Goal: Transaction & Acquisition: Purchase product/service

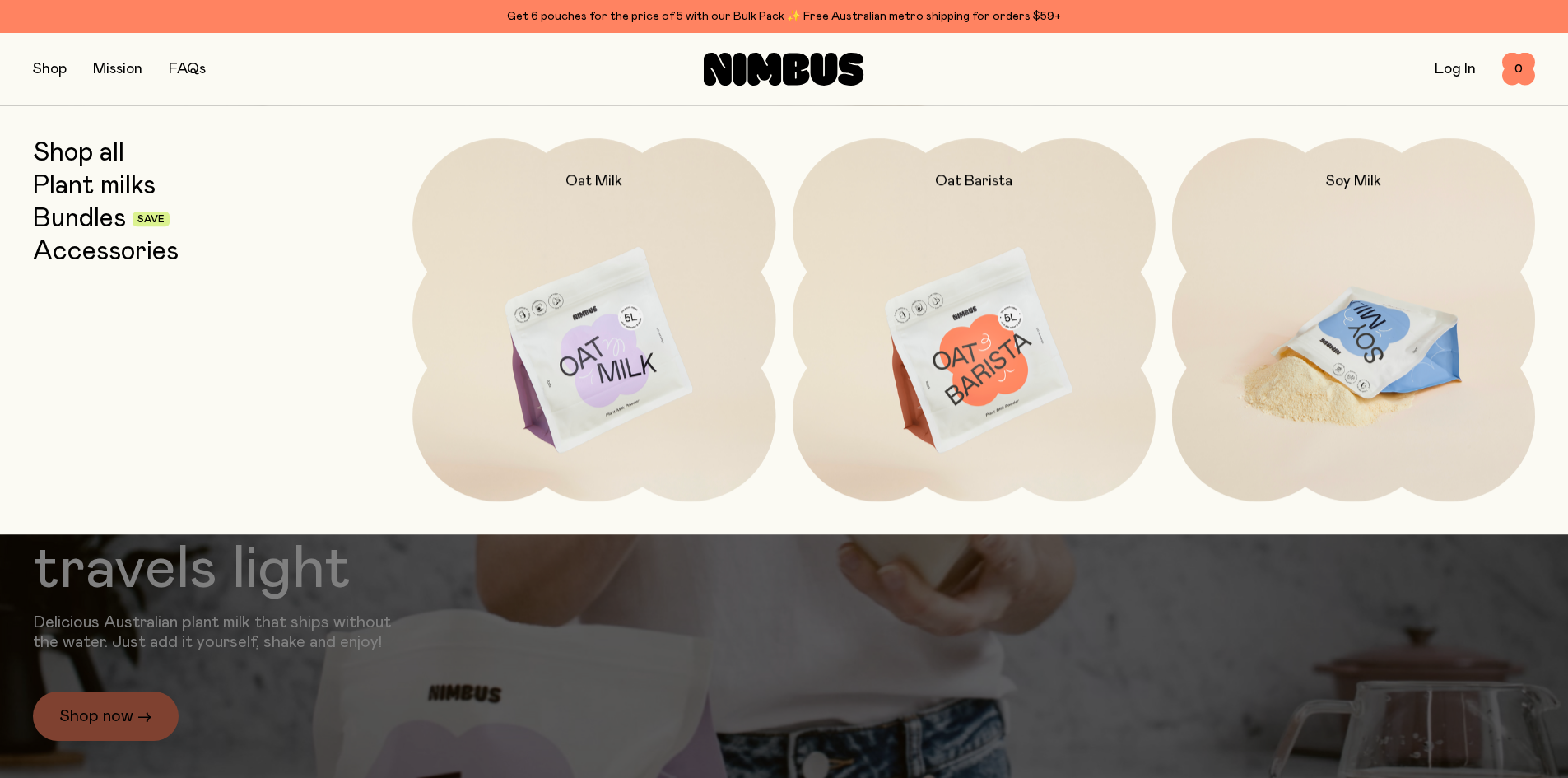
click at [1386, 364] on img at bounding box center [1353, 352] width 363 height 426
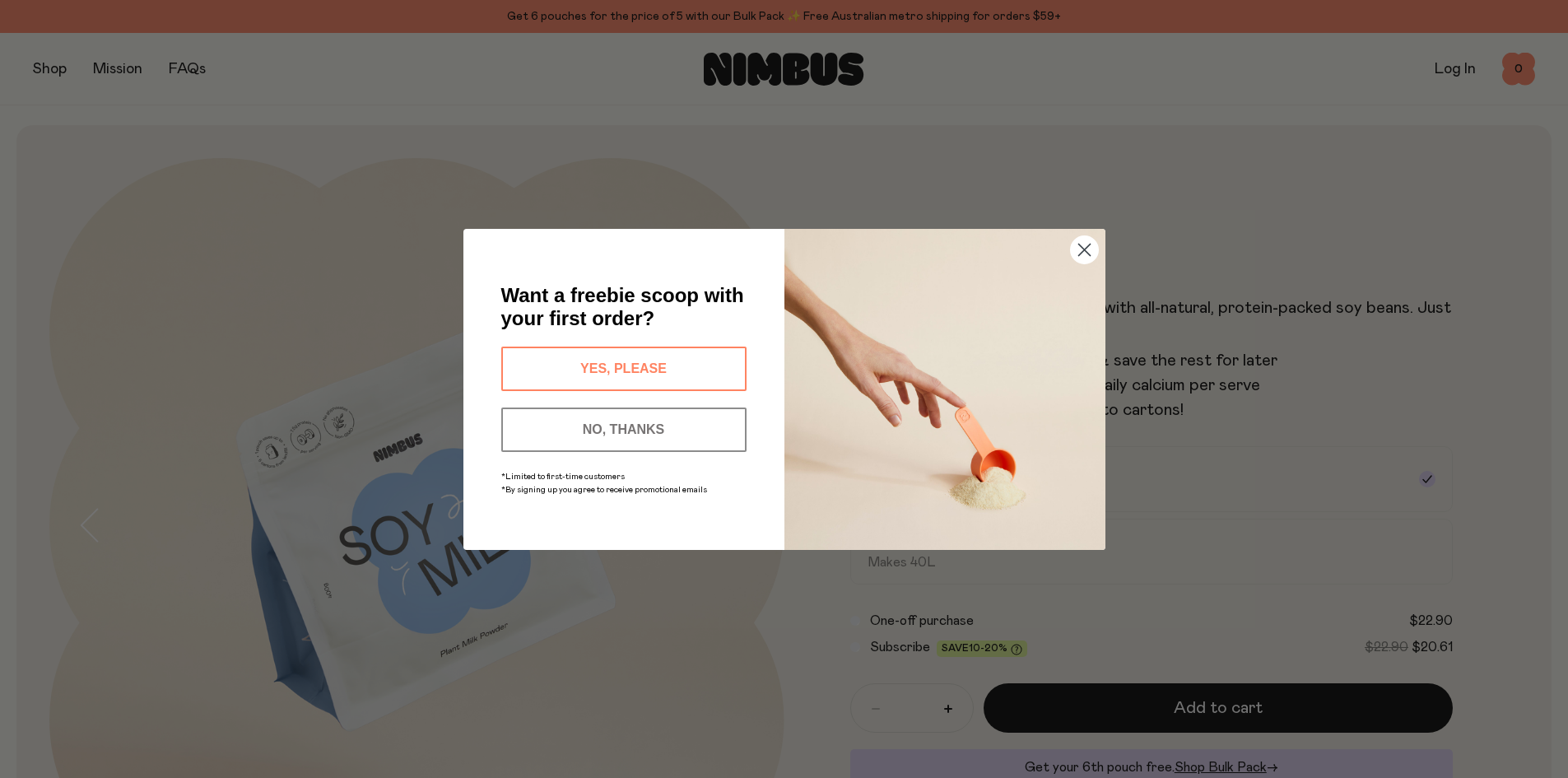
click at [625, 367] on button "YES, PLEASE" at bounding box center [623, 369] width 245 height 45
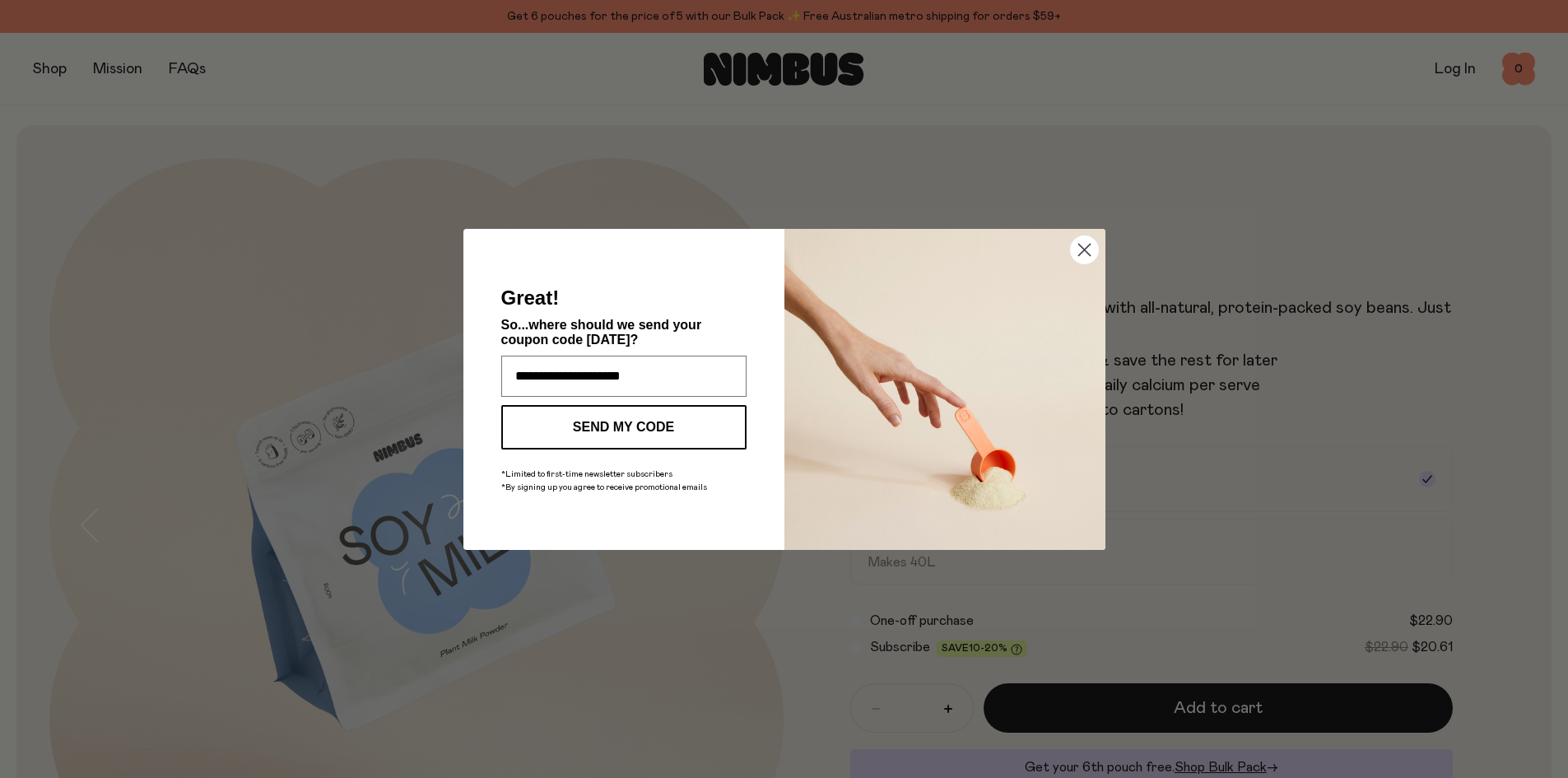
type input "**********"
click at [600, 410] on button "SEND MY CODE" at bounding box center [623, 427] width 245 height 45
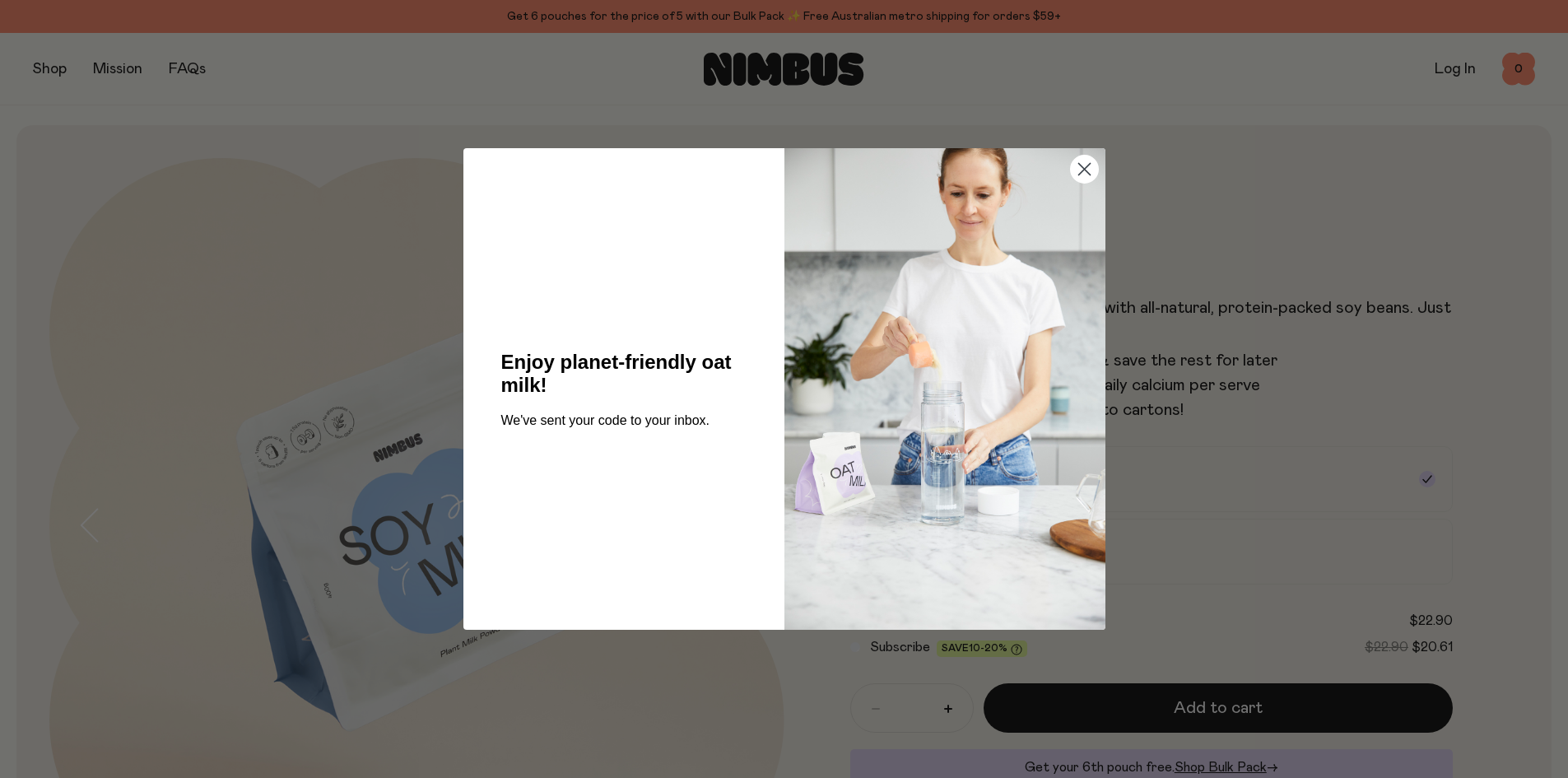
click at [1081, 166] on icon "Close dialog" at bounding box center [1083, 169] width 11 height 11
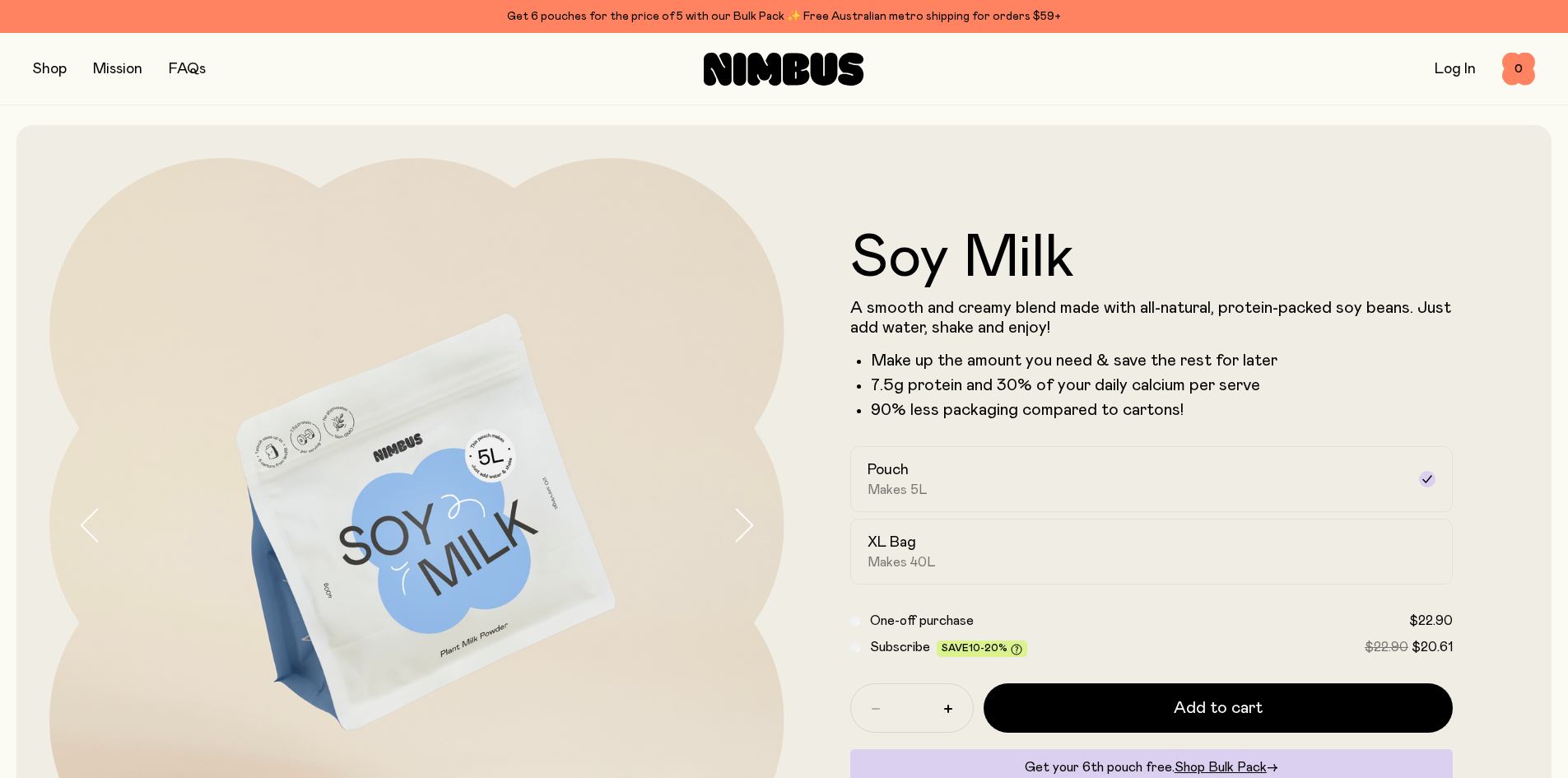
click at [182, 66] on link "FAQs" at bounding box center [186, 69] width 37 height 15
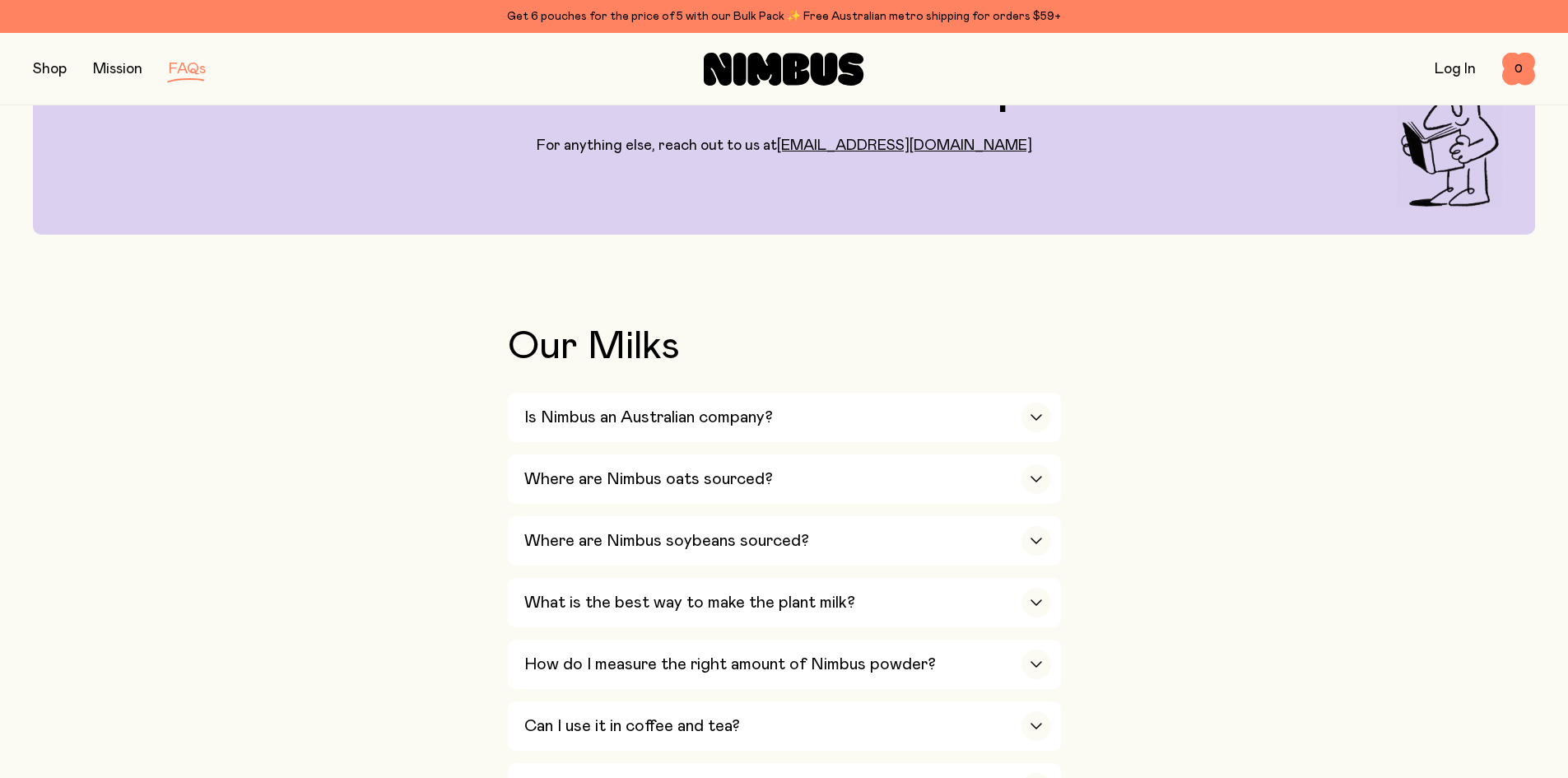
scroll to position [165, 0]
click at [820, 436] on div "Is Nimbus an Australian company?" at bounding box center [787, 416] width 527 height 49
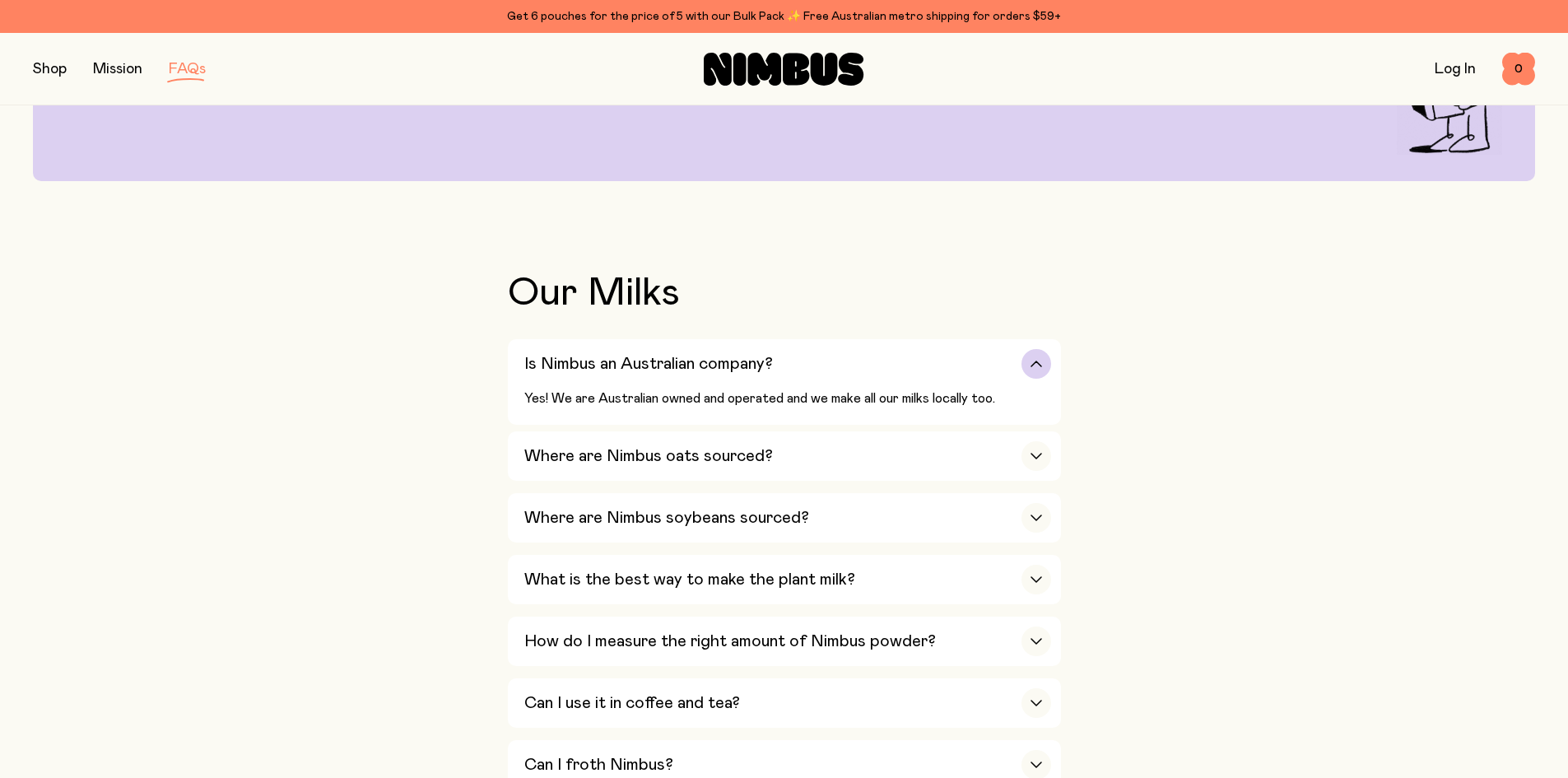
scroll to position [247, 0]
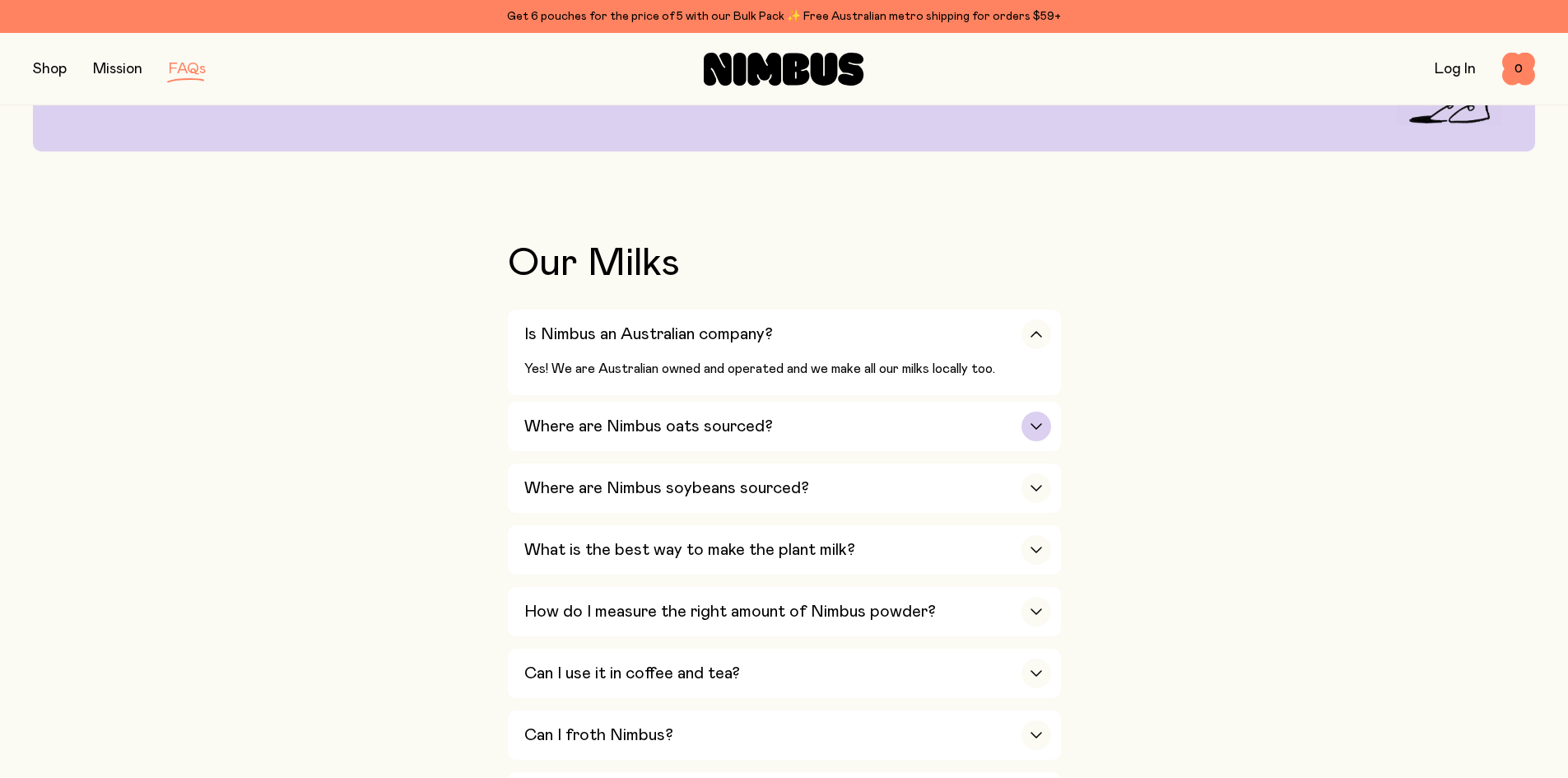
click at [971, 411] on div "Where are Nimbus oats sourced?" at bounding box center [787, 426] width 527 height 49
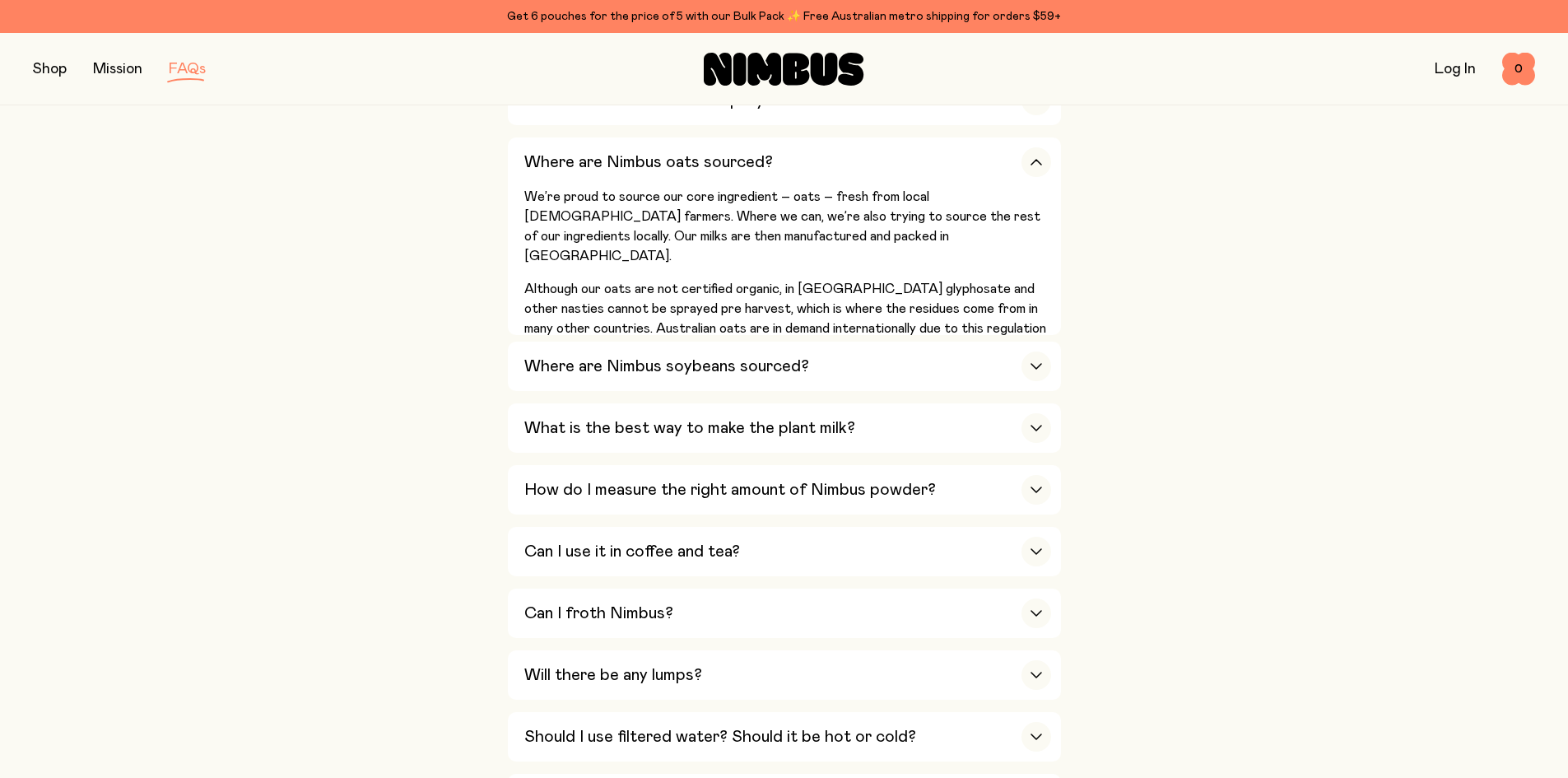
scroll to position [577, 0]
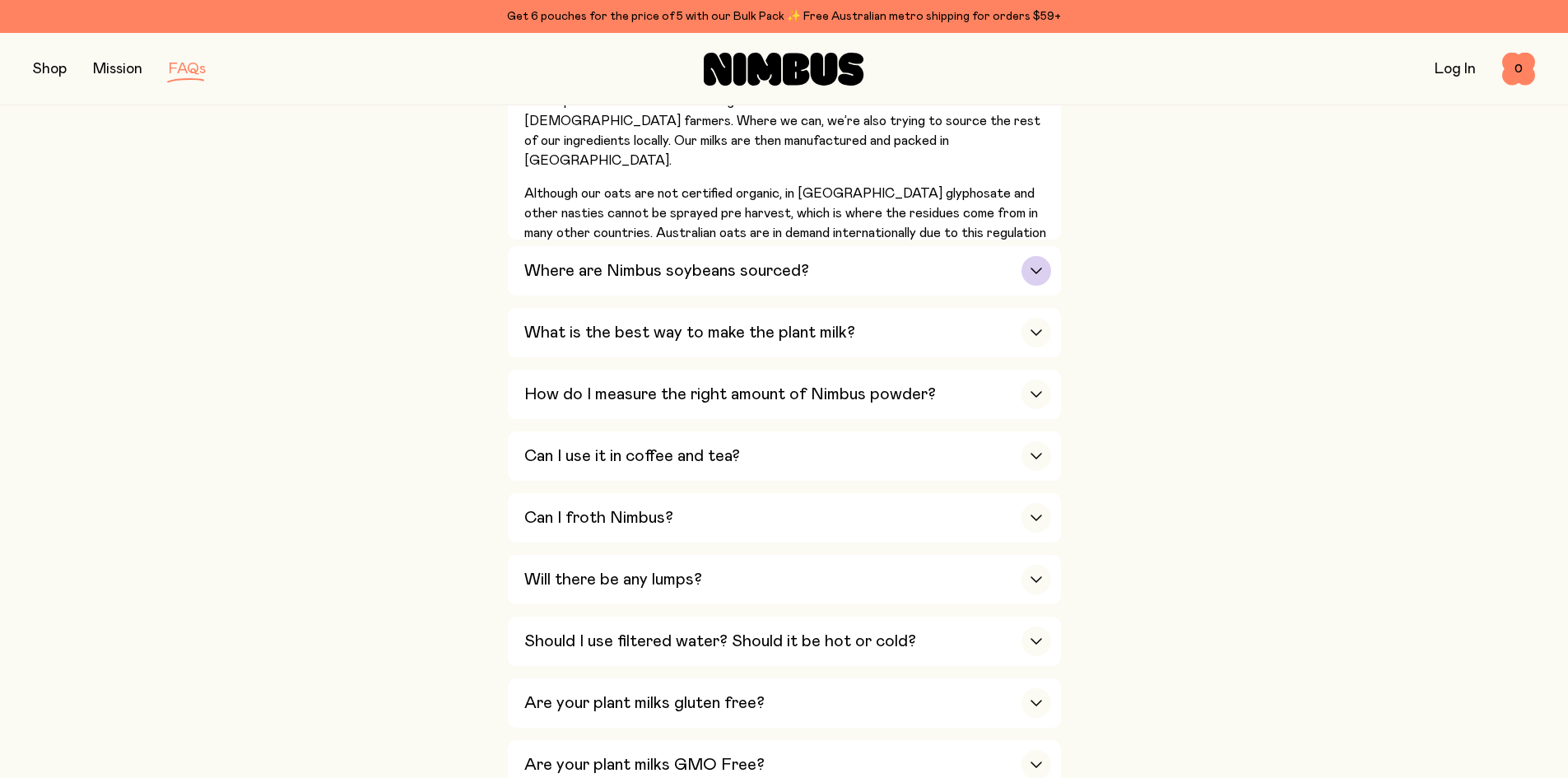
click at [1030, 259] on div "button" at bounding box center [1036, 271] width 29 height 29
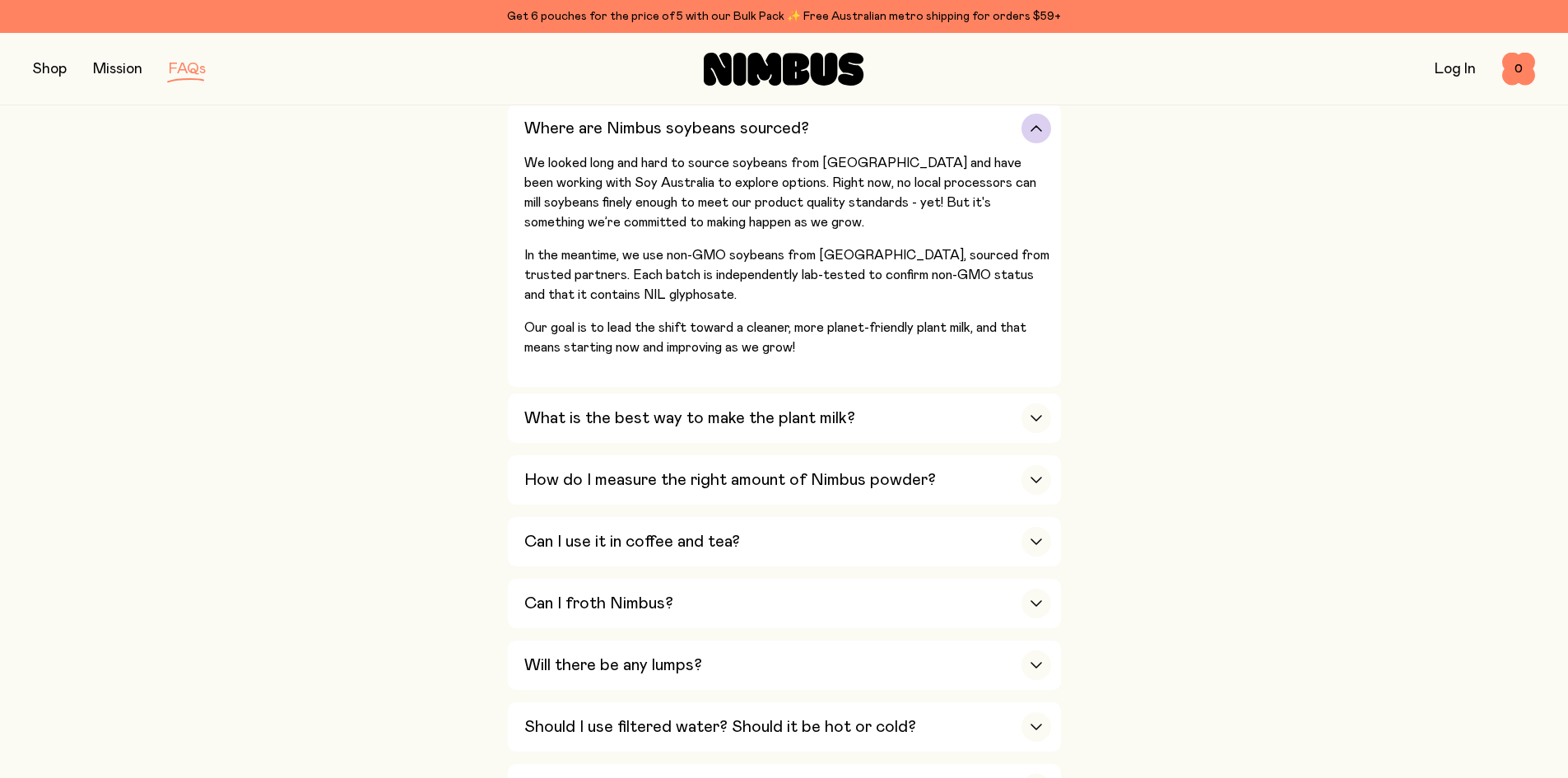
scroll to position [659, 0]
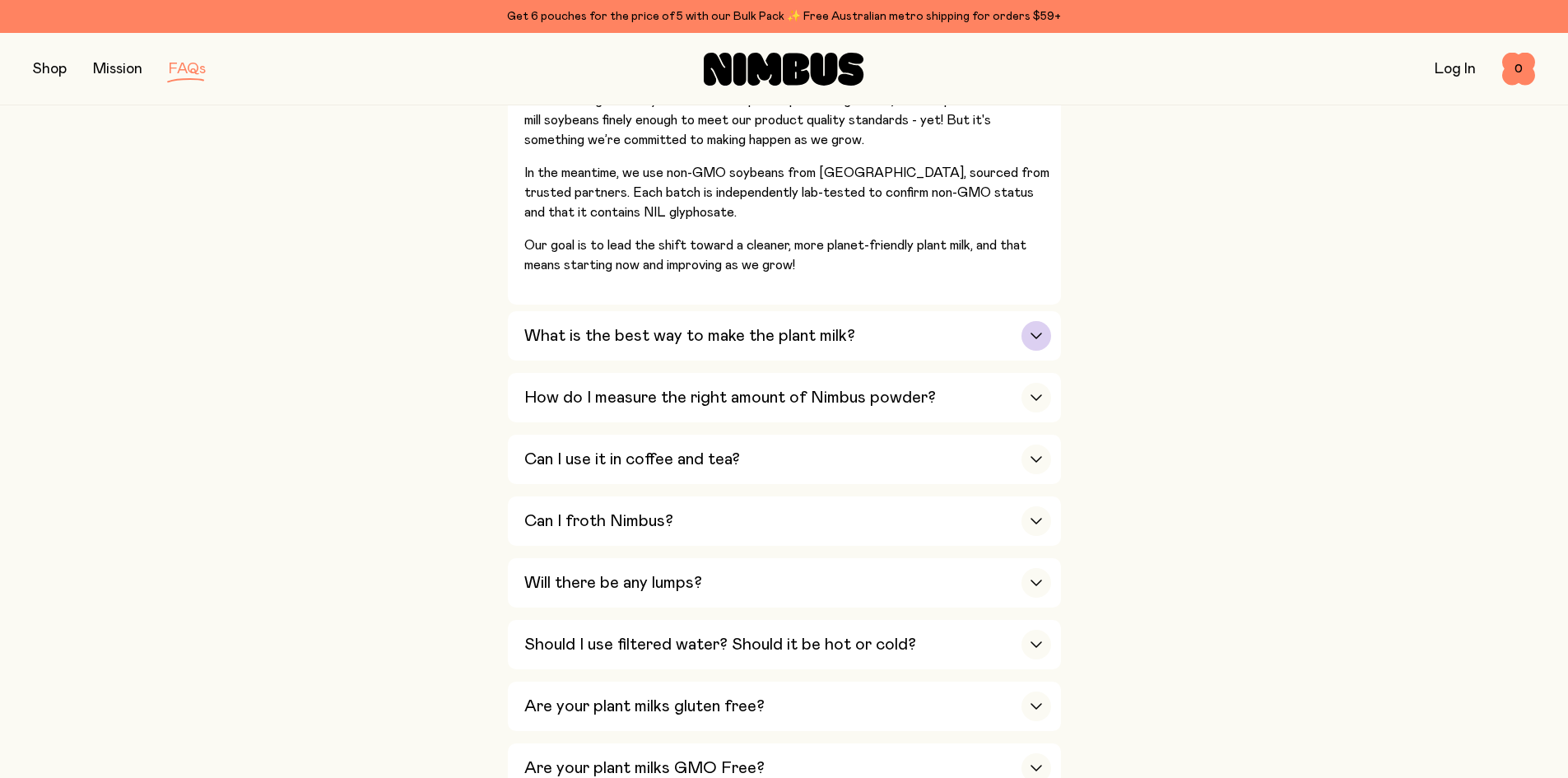
click at [1034, 327] on div "button" at bounding box center [1036, 336] width 29 height 29
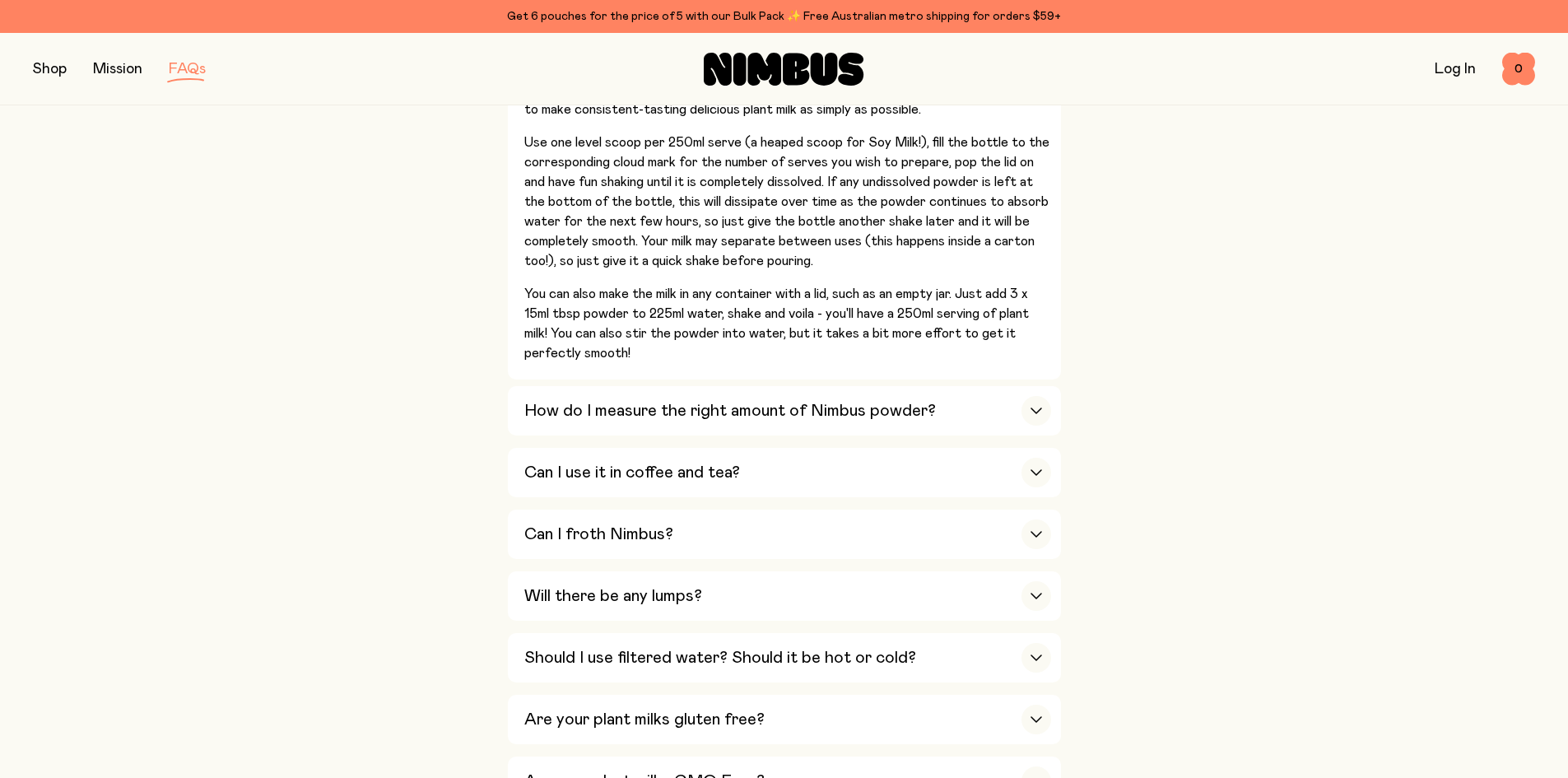
scroll to position [741, 0]
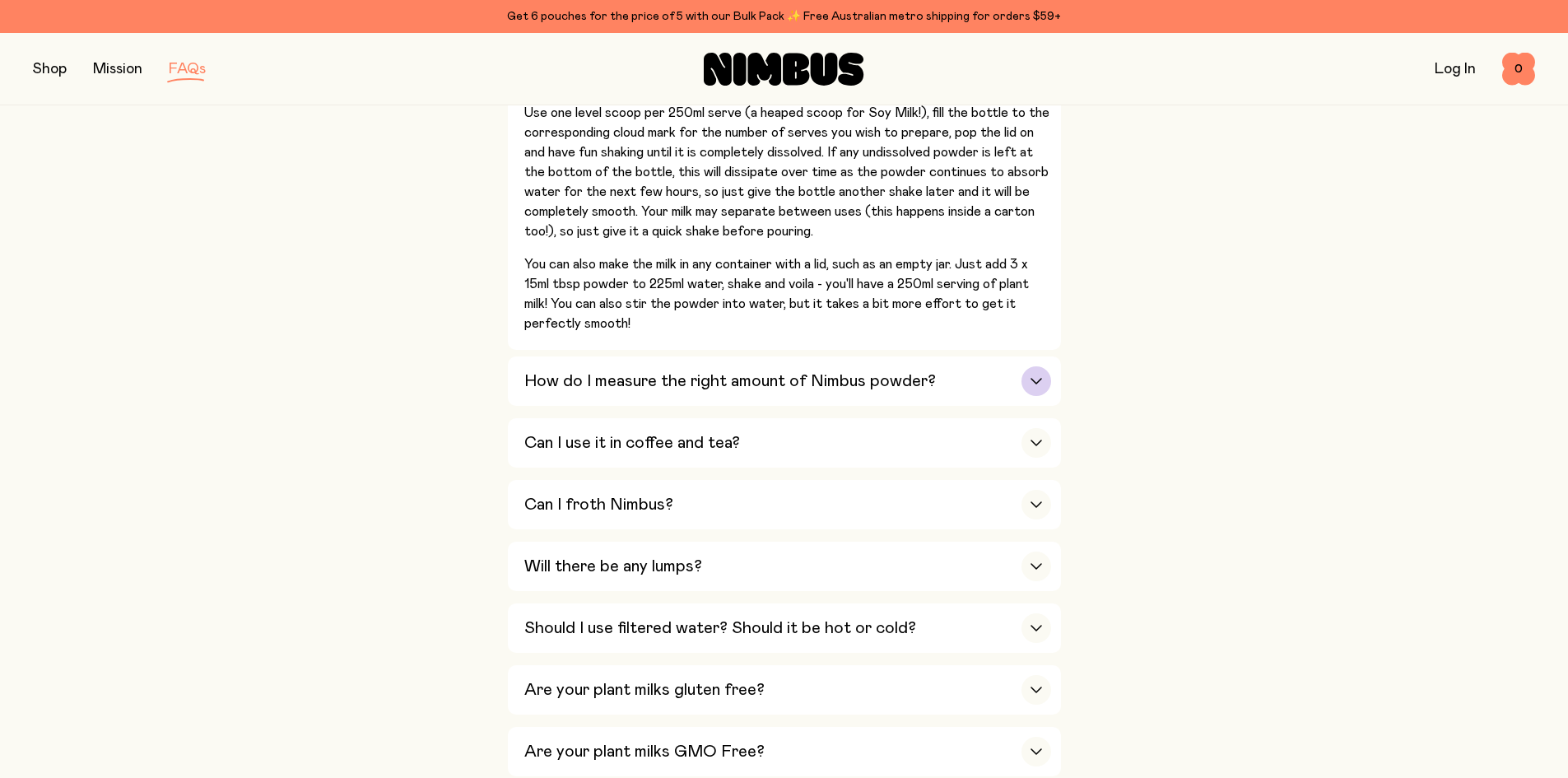
click at [985, 377] on div "How do I measure the right amount of Nimbus powder?" at bounding box center [787, 381] width 527 height 49
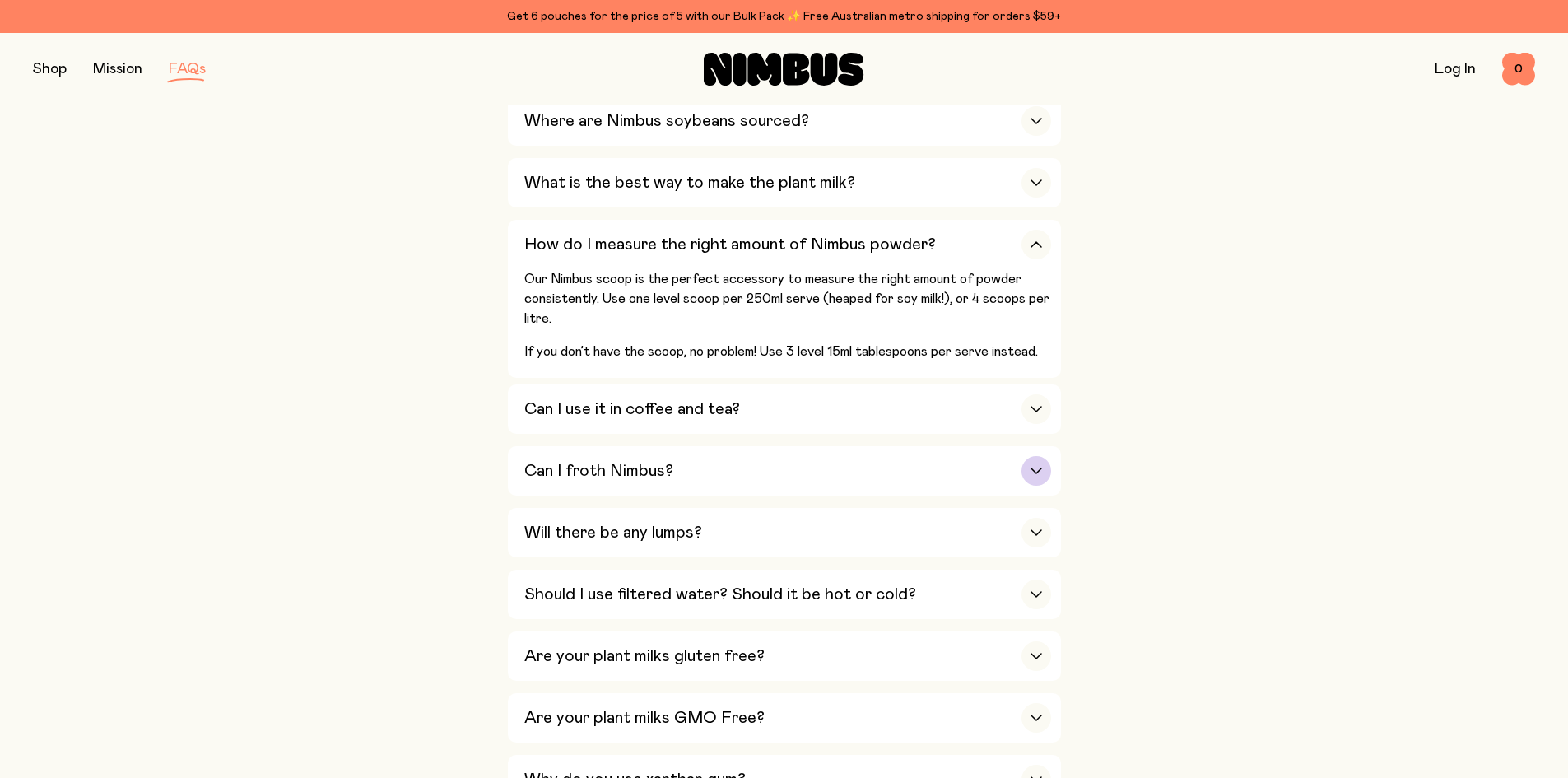
scroll to position [577, 0]
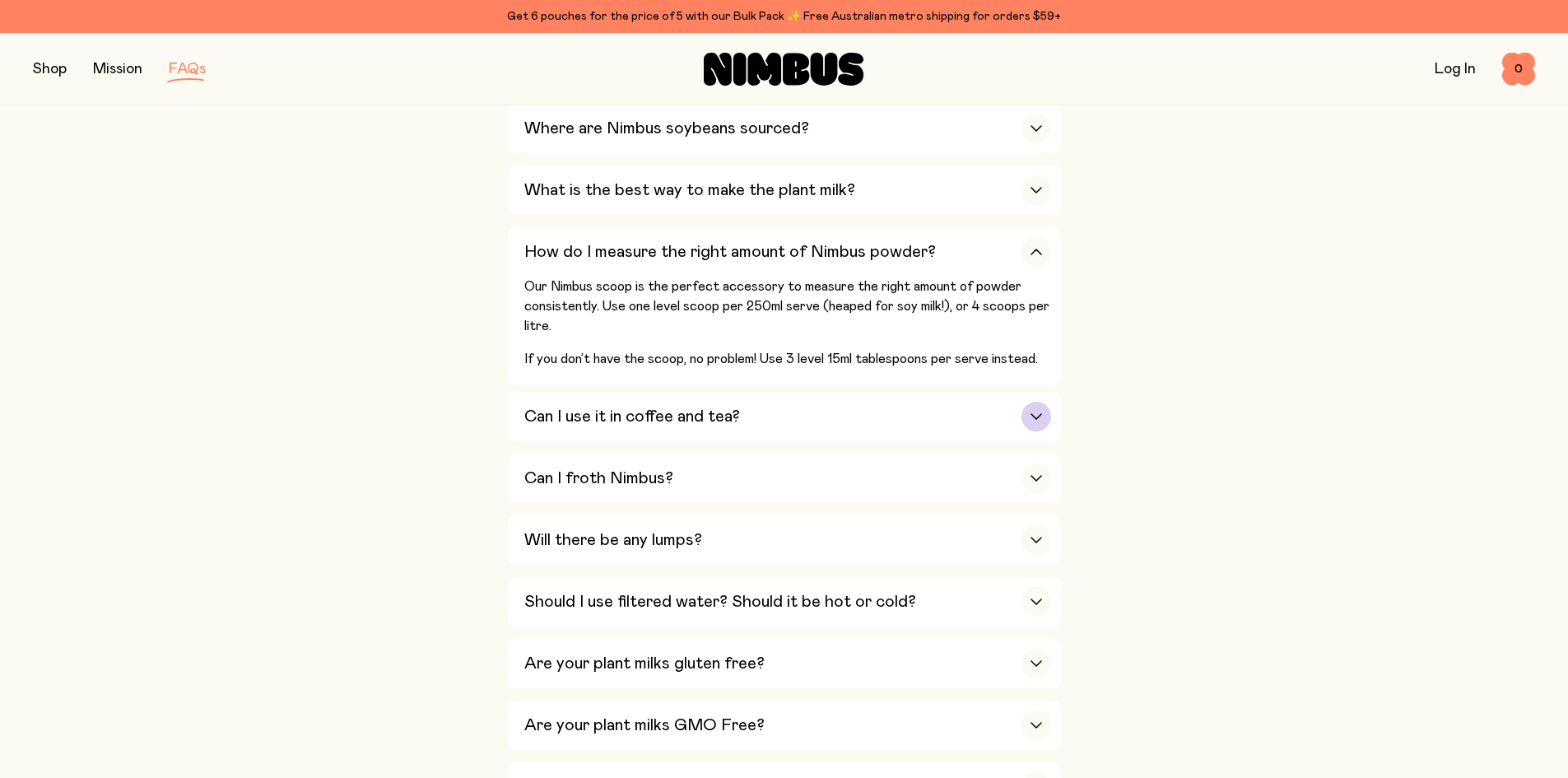
click at [987, 394] on div "Can I use it in coffee and tea?" at bounding box center [787, 416] width 527 height 49
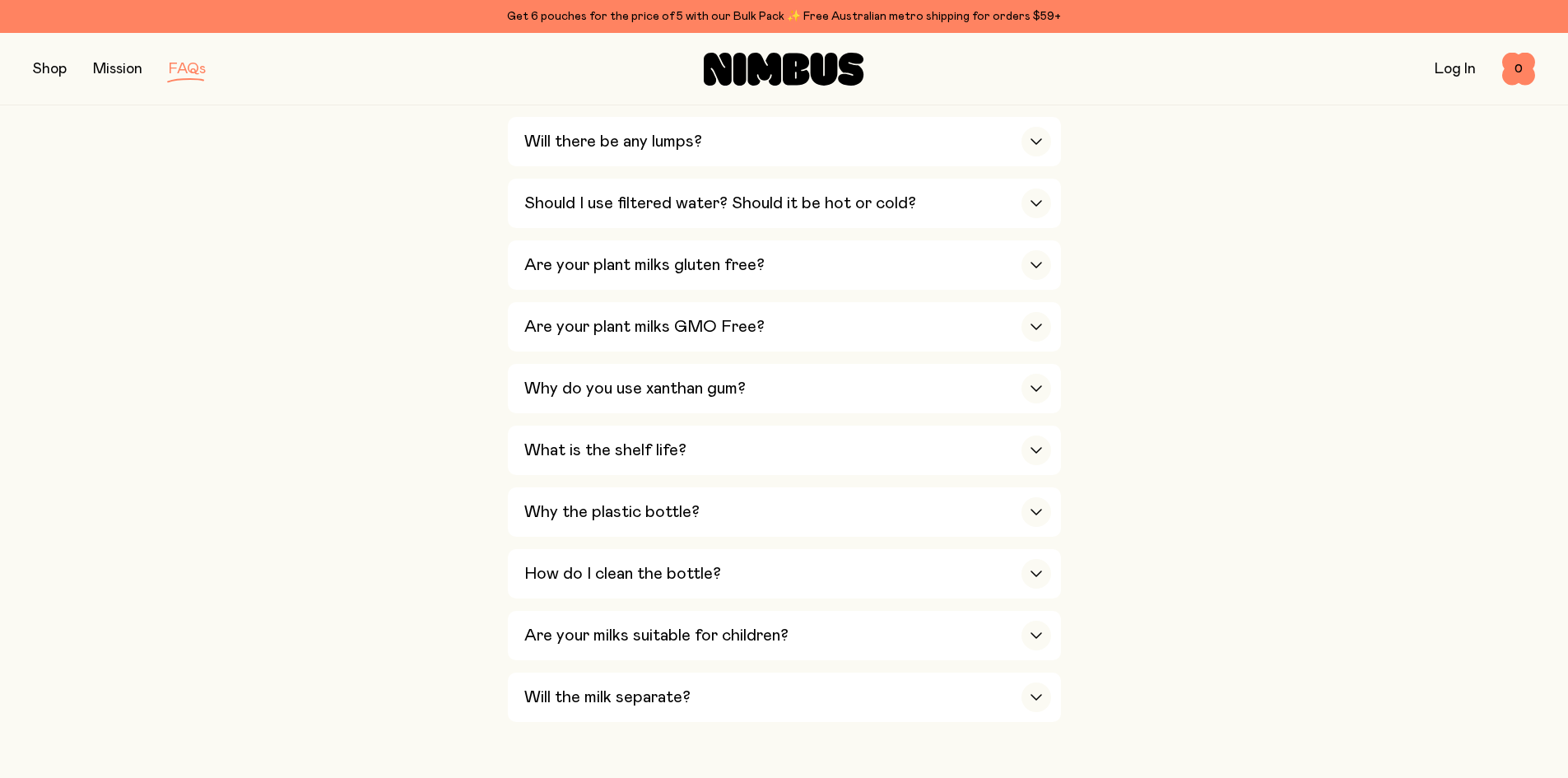
scroll to position [1235, 0]
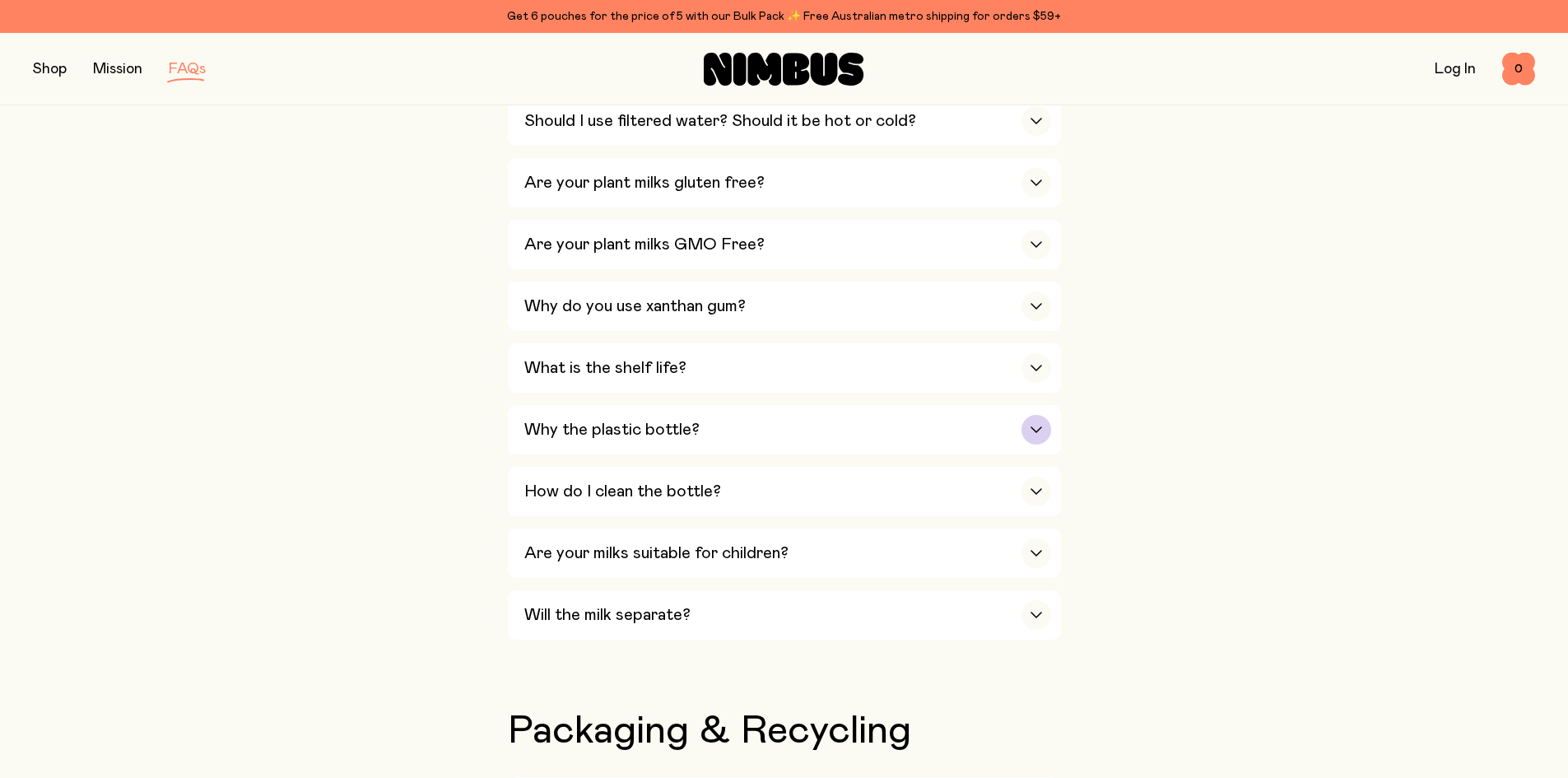
click at [998, 422] on div "Why the plastic bottle?" at bounding box center [787, 429] width 527 height 49
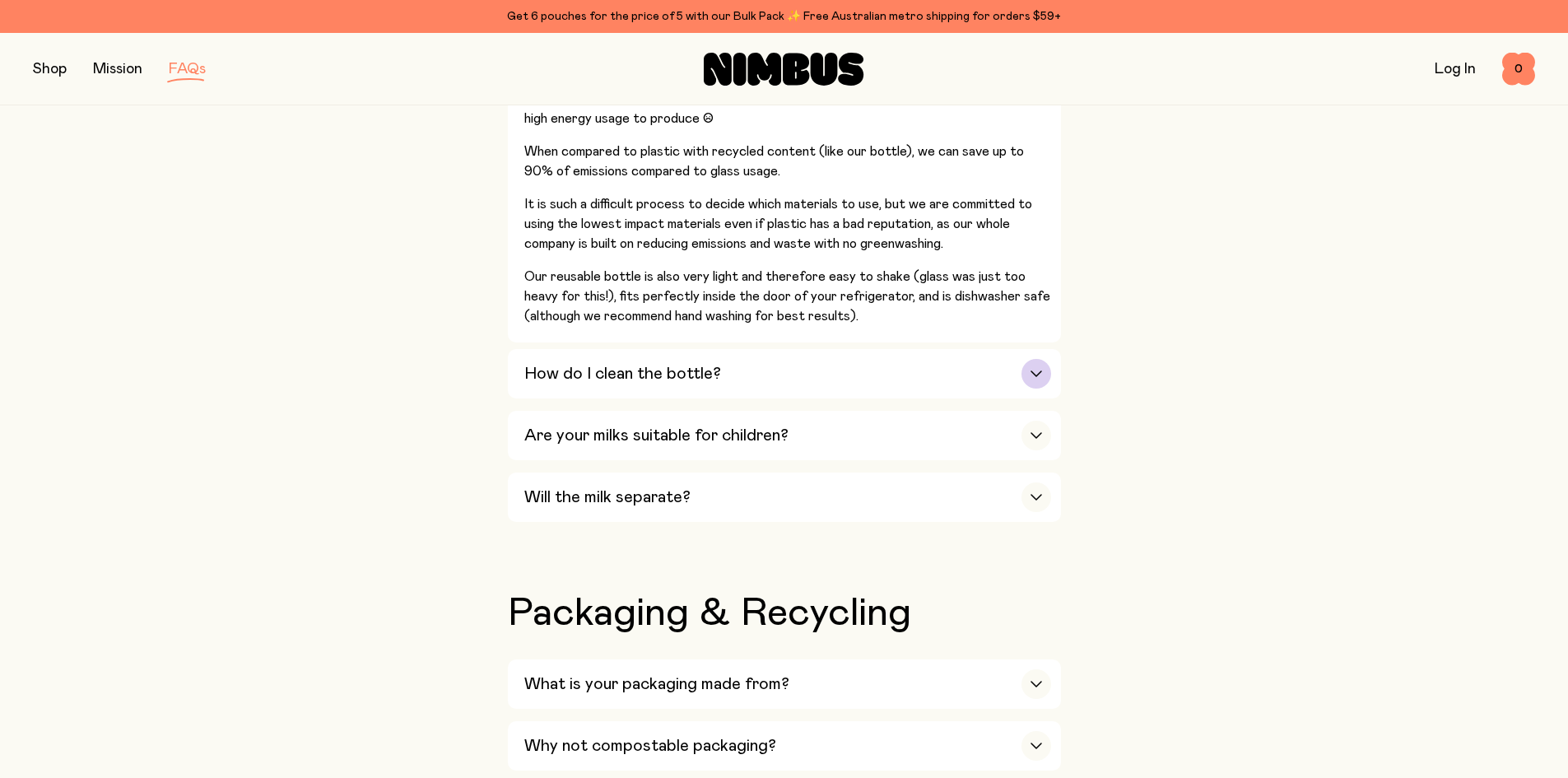
scroll to position [1509, 0]
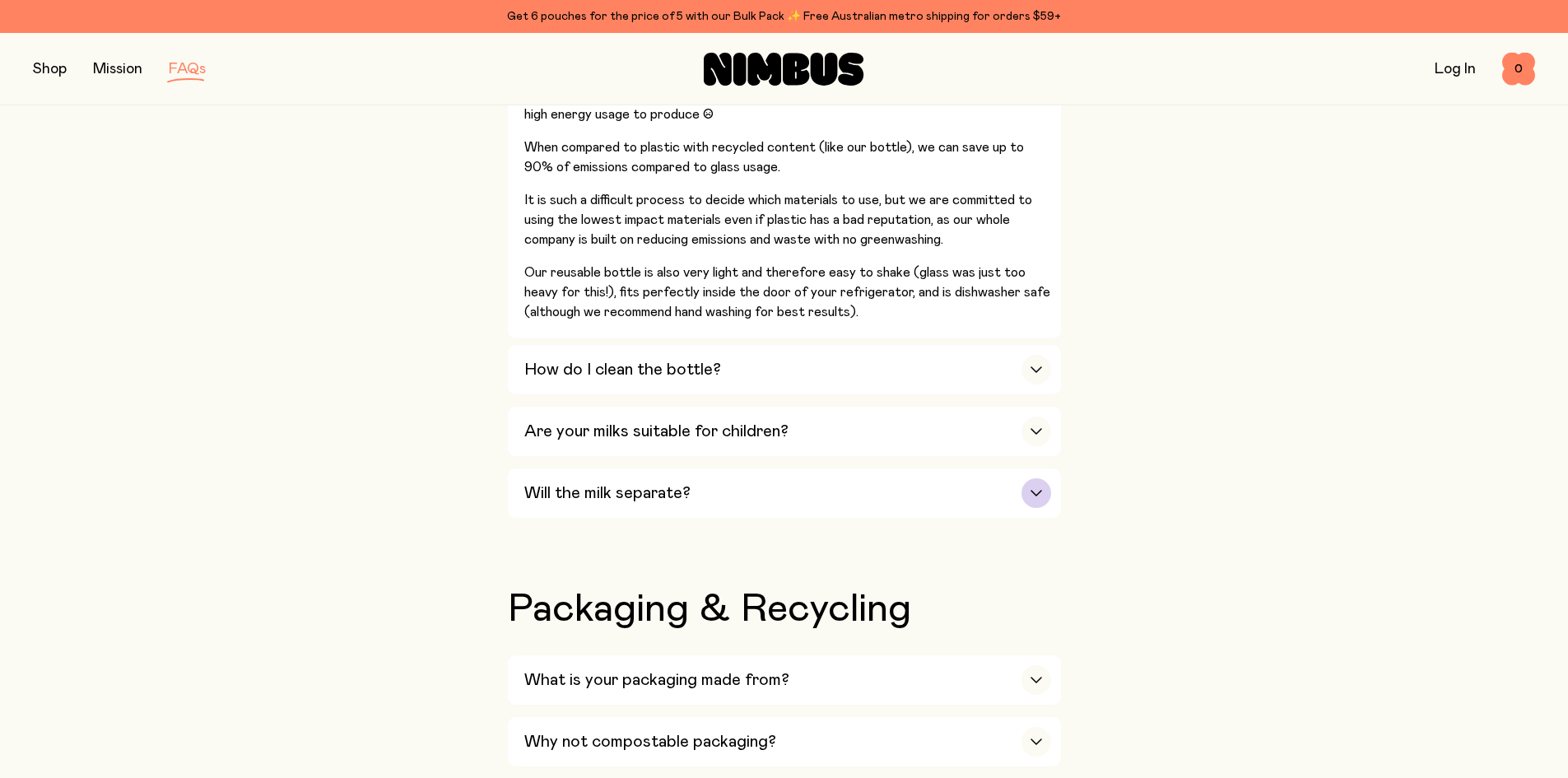
click at [956, 496] on div "Will the milk separate?" at bounding box center [787, 493] width 527 height 49
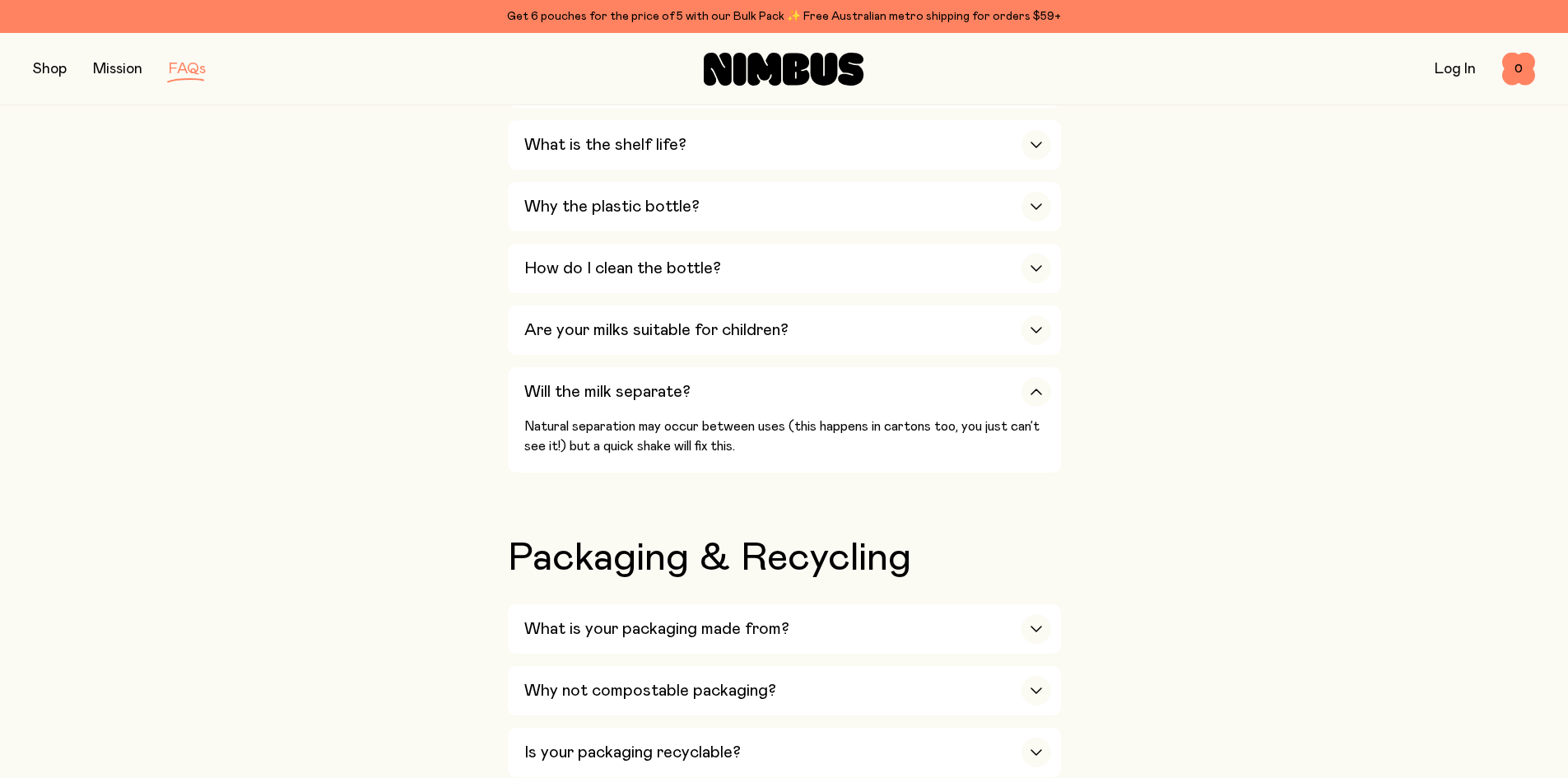
scroll to position [933, 0]
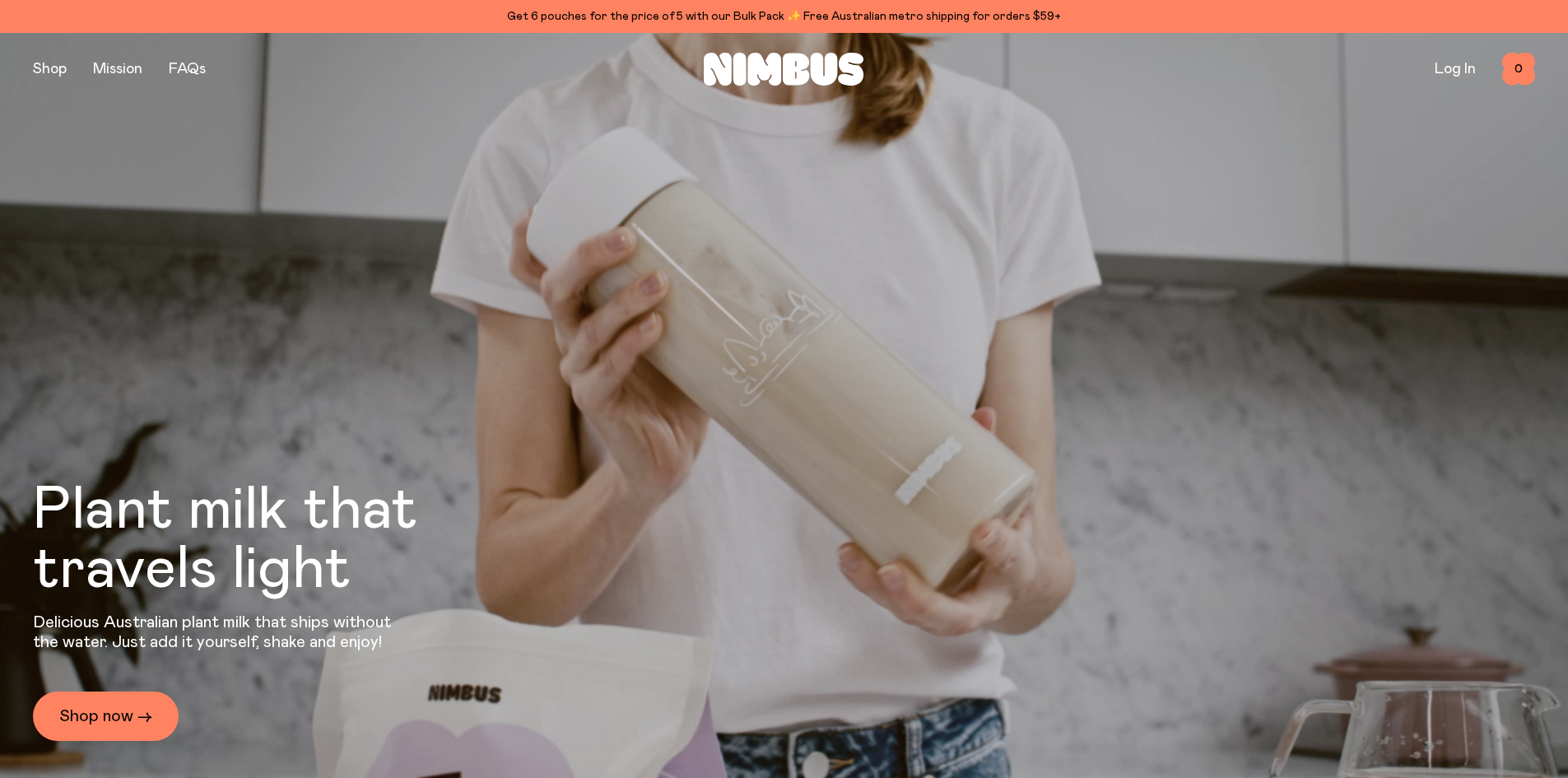
click at [628, 11] on div "Get 6 pouches for the price of 5 with our Bulk Pack ✨ Free Australian metro shi…" at bounding box center [784, 16] width 1502 height 20
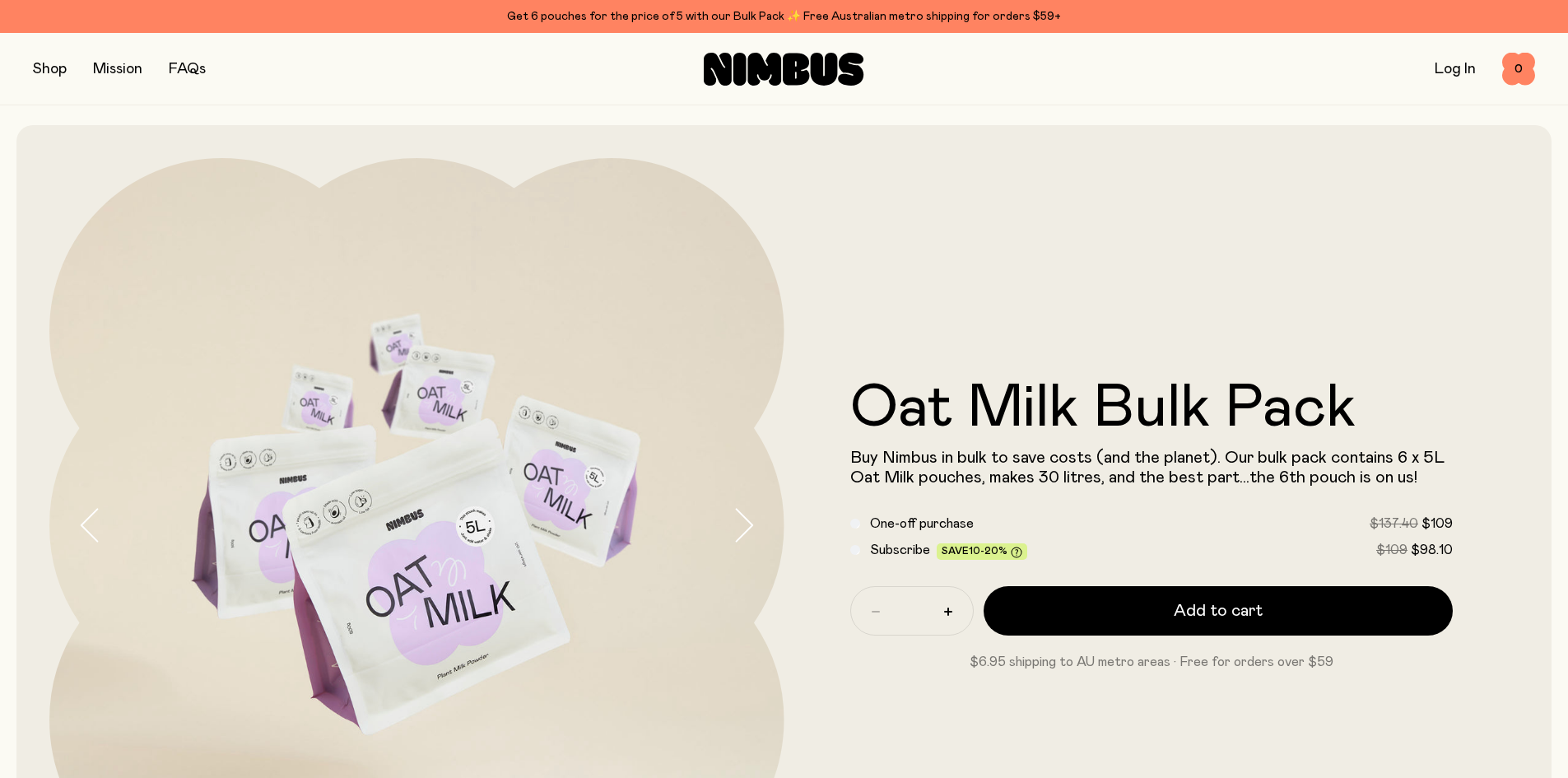
click at [48, 70] on button "button" at bounding box center [49, 69] width 34 height 23
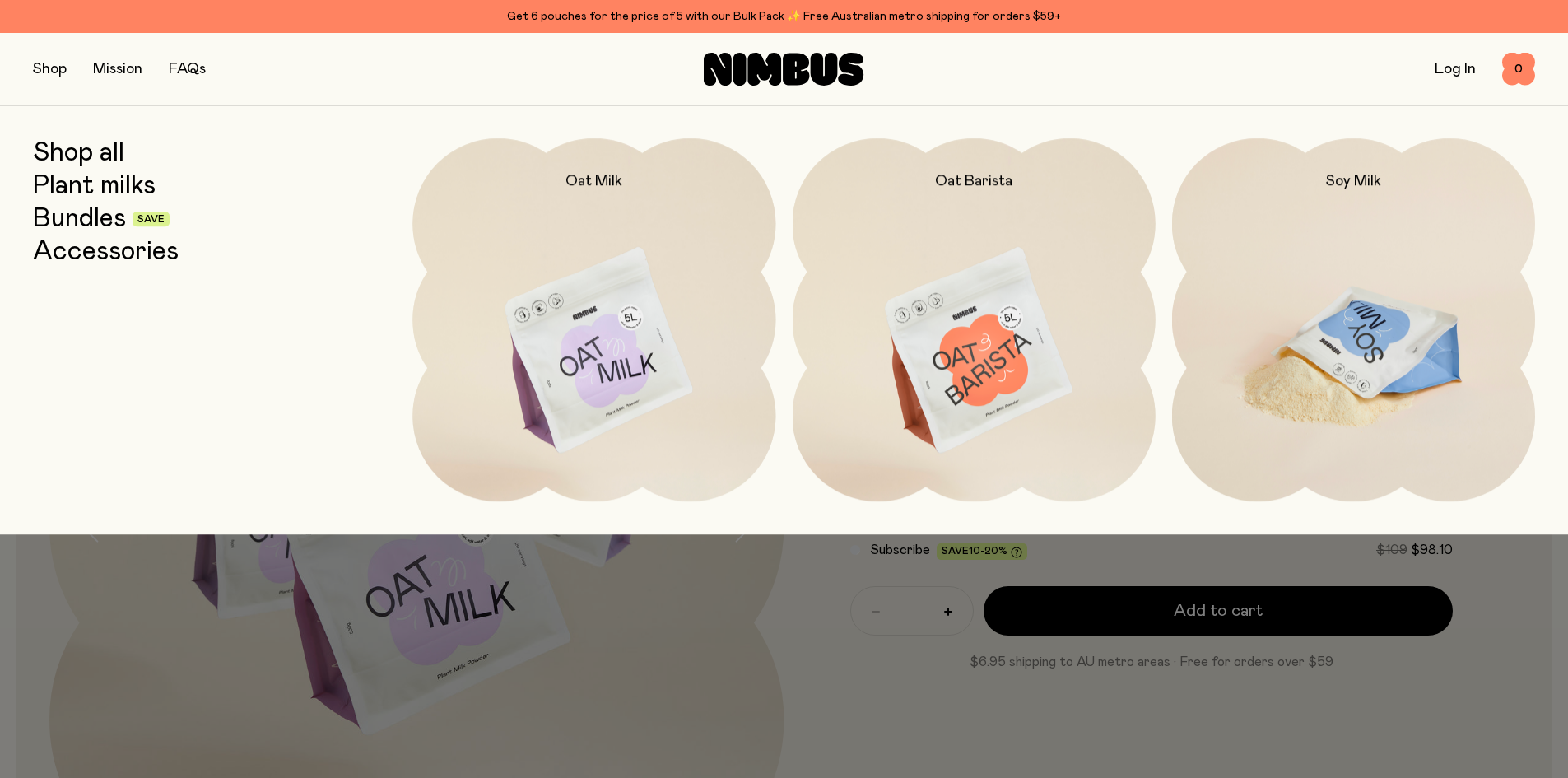
click at [1331, 381] on img at bounding box center [1353, 352] width 363 height 426
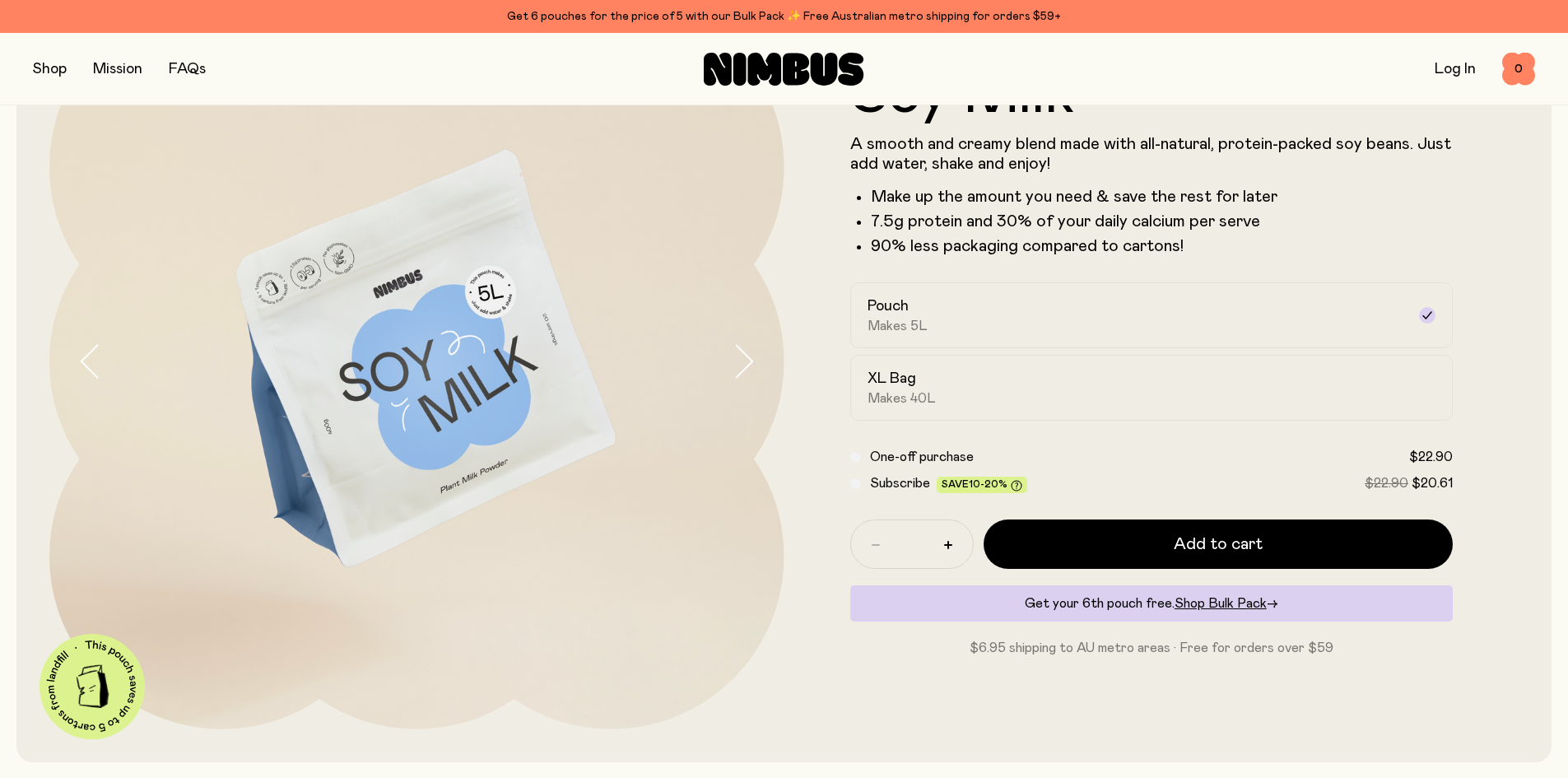
scroll to position [165, 0]
click at [1159, 386] on div "XL Bag Makes 40L" at bounding box center [1138, 387] width 540 height 38
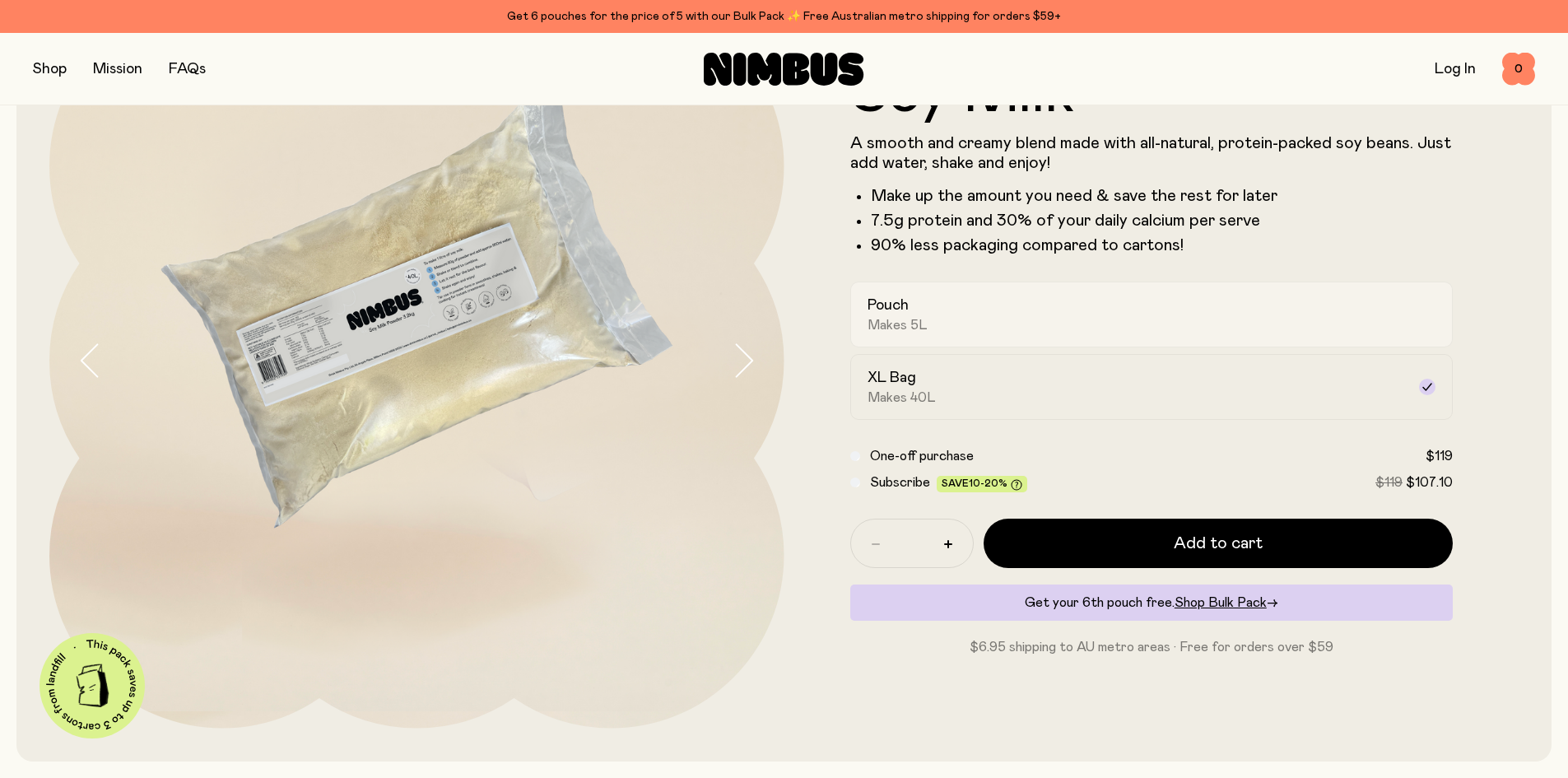
click at [1379, 290] on label "Pouch Makes 5L" at bounding box center [1152, 315] width 603 height 66
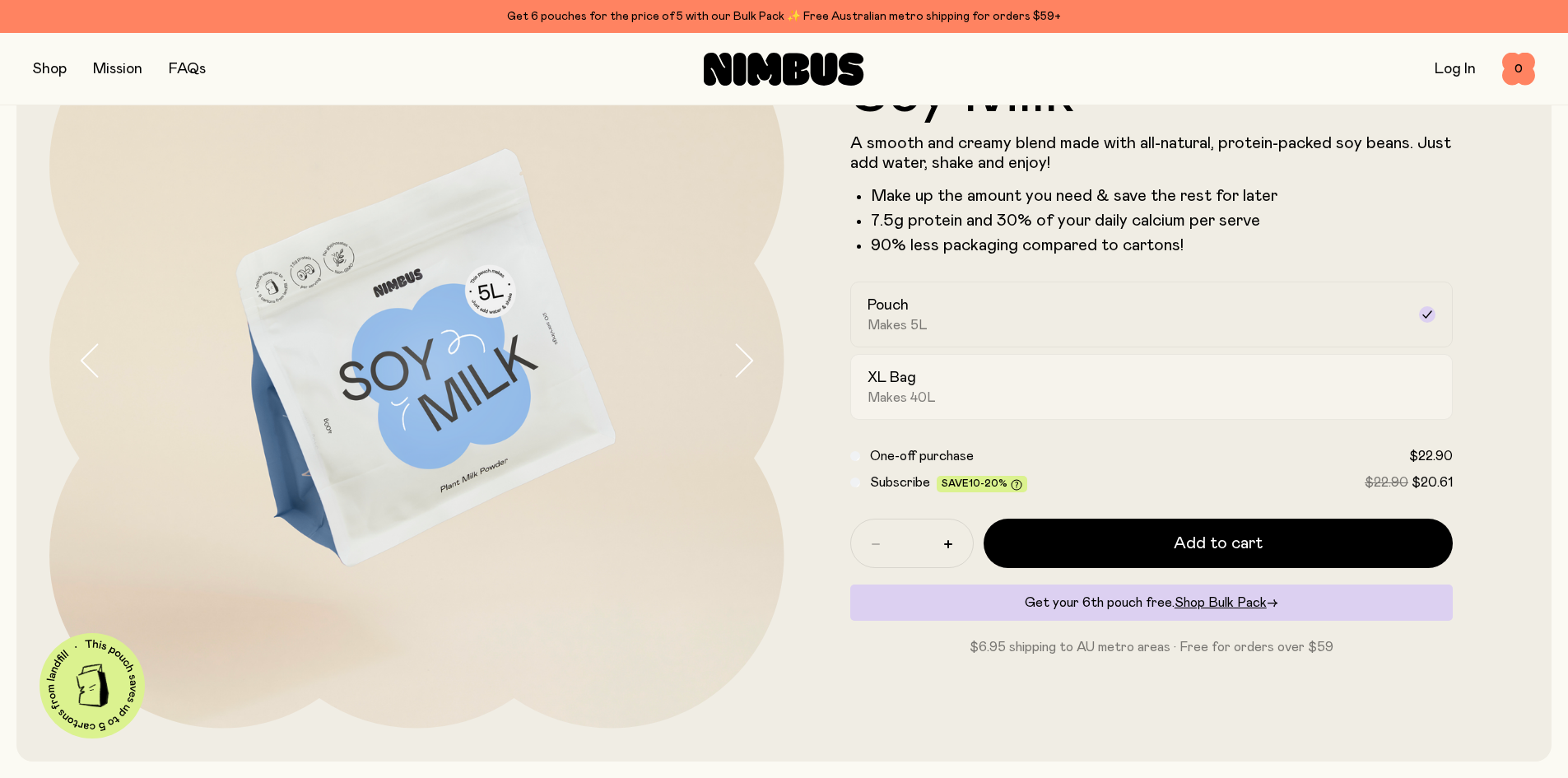
click at [1315, 391] on div "XL Bag Makes 40L" at bounding box center [1138, 387] width 540 height 38
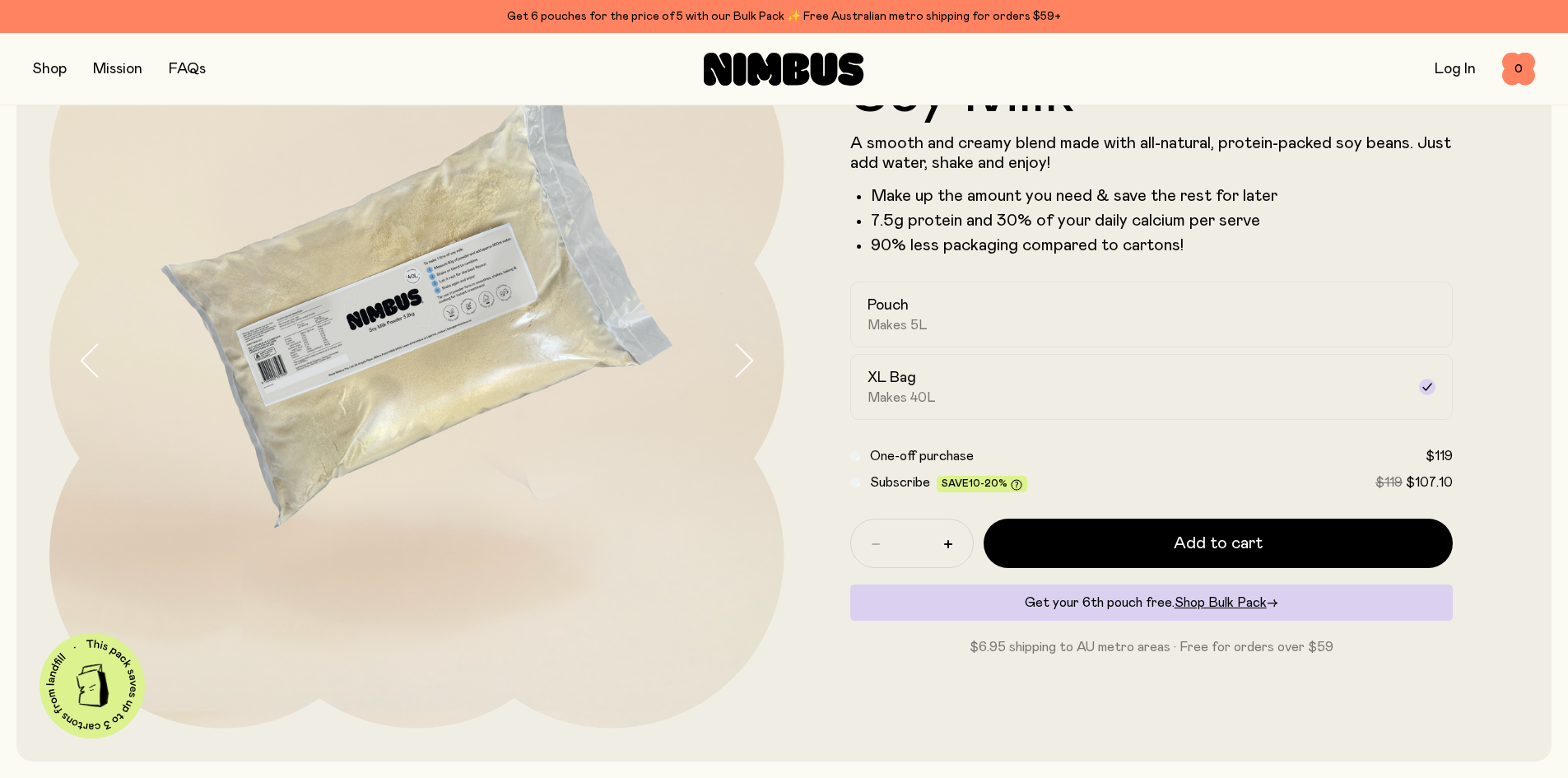
click at [262, 351] on img at bounding box center [417, 361] width 735 height 736
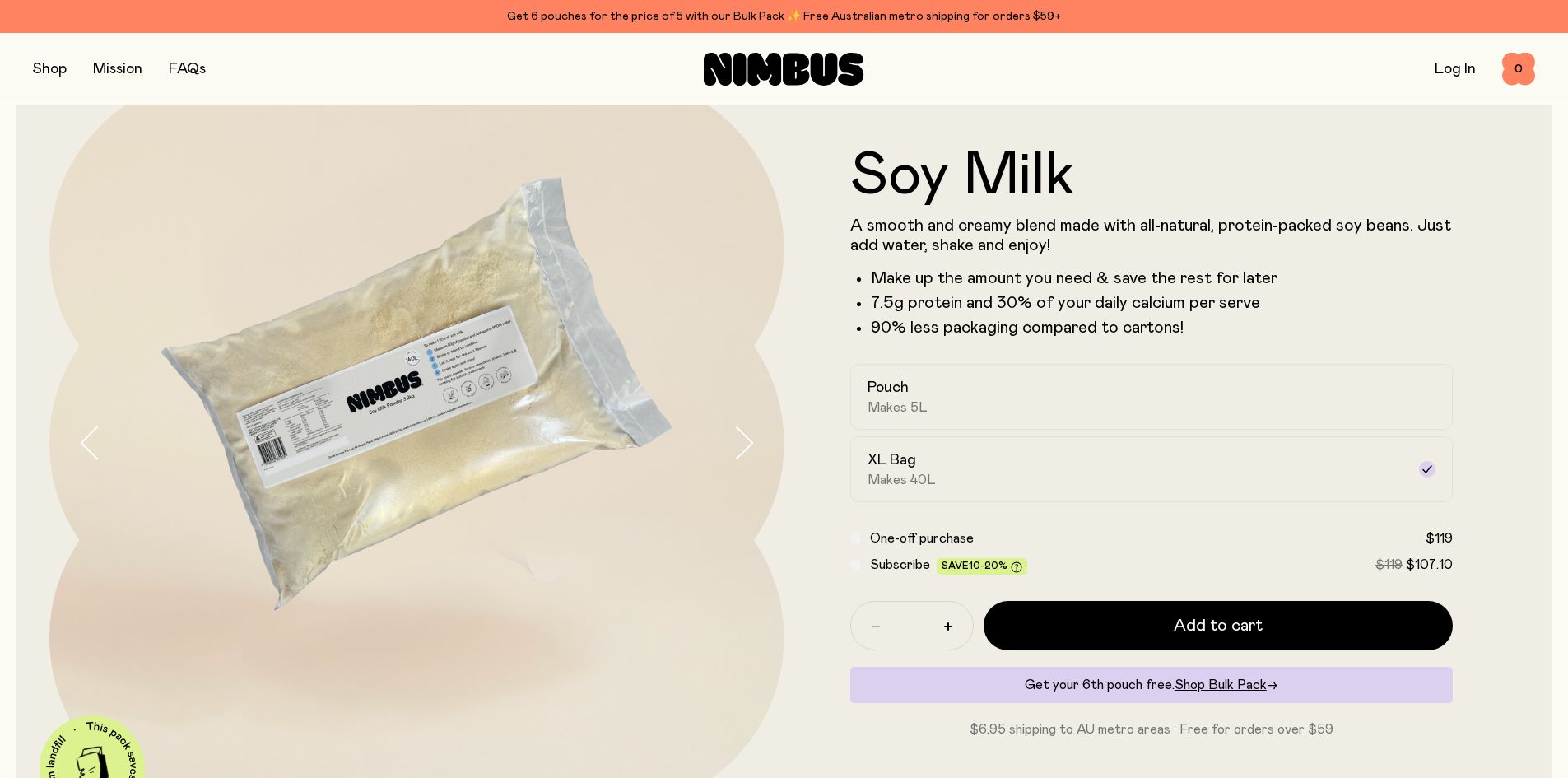
scroll to position [0, 0]
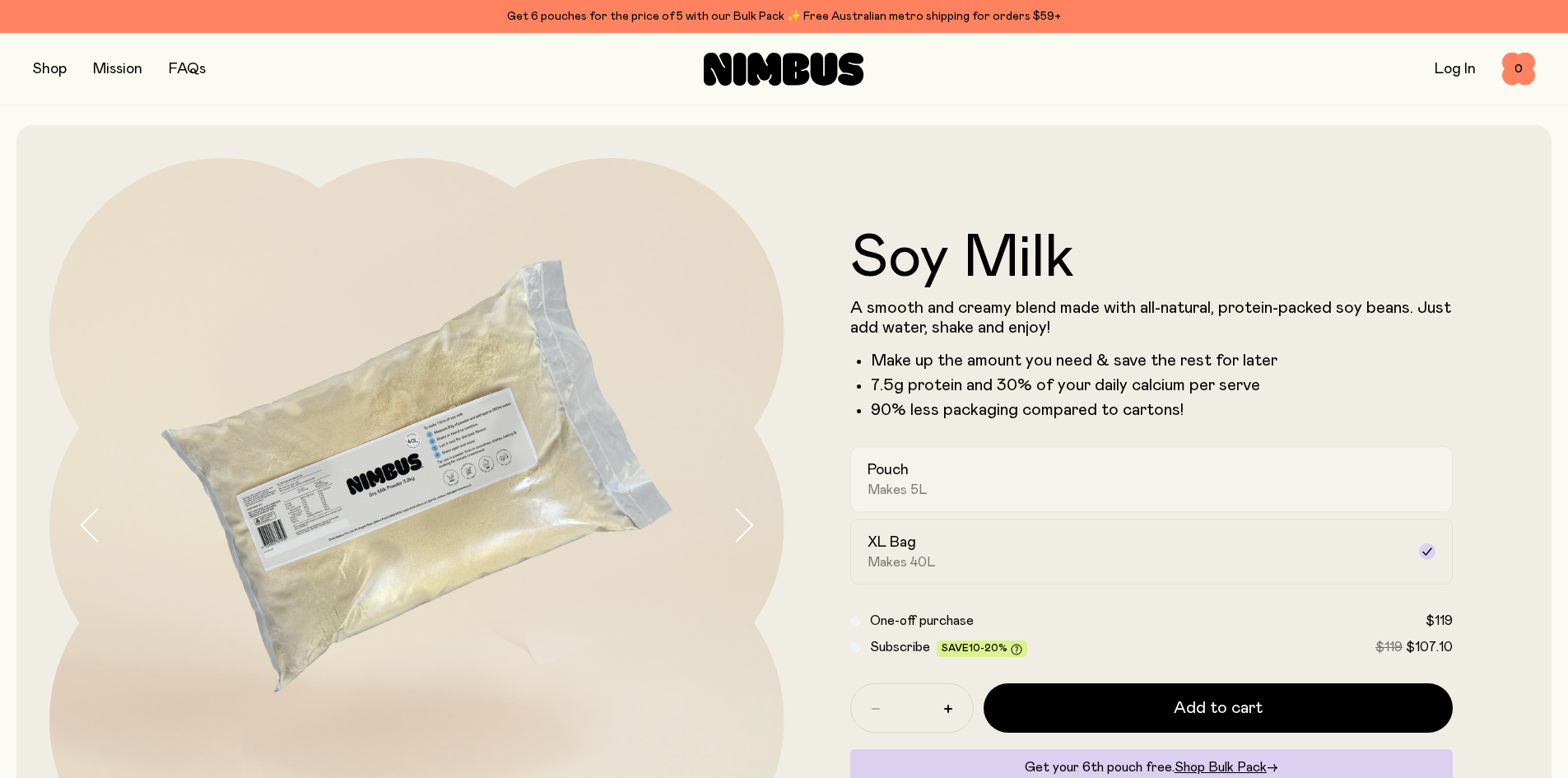
click at [1065, 480] on div "Pouch Makes 5L" at bounding box center [1138, 480] width 540 height 38
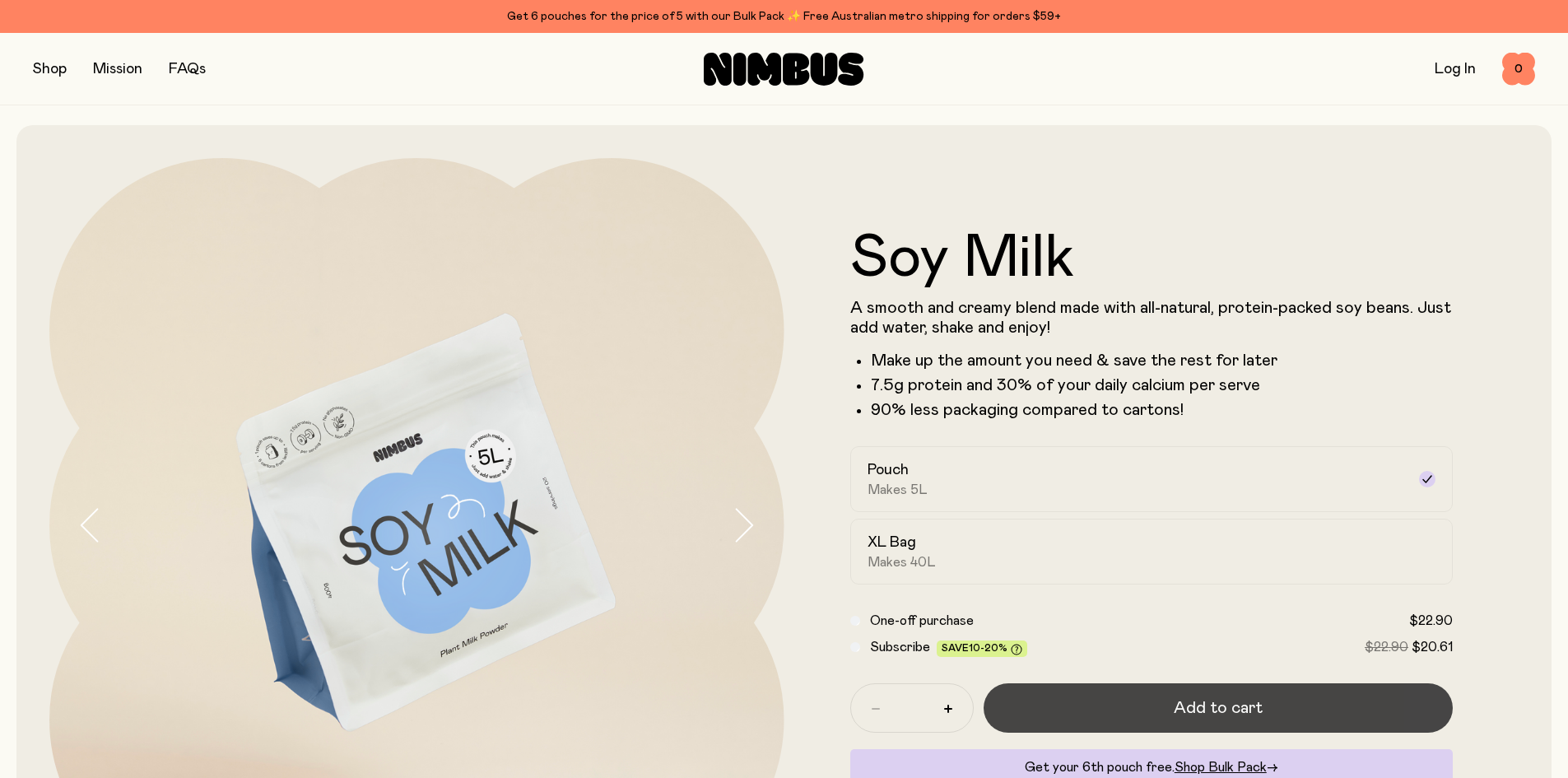
click at [1269, 697] on button "Add to cart" at bounding box center [1218, 708] width 470 height 49
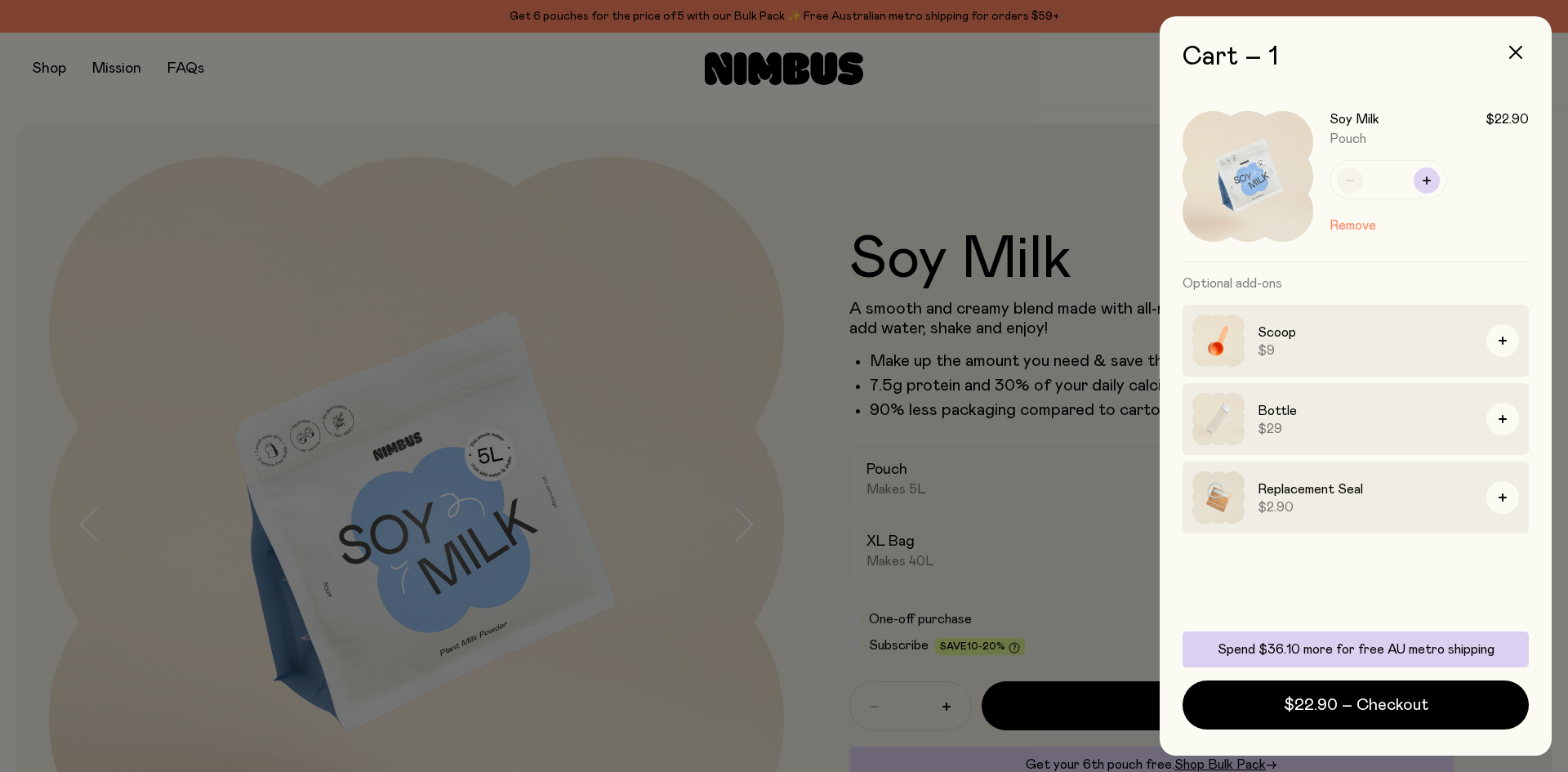
click at [1426, 171] on button "button" at bounding box center [1426, 180] width 26 height 26
click at [1353, 193] on button "button" at bounding box center [1350, 180] width 26 height 26
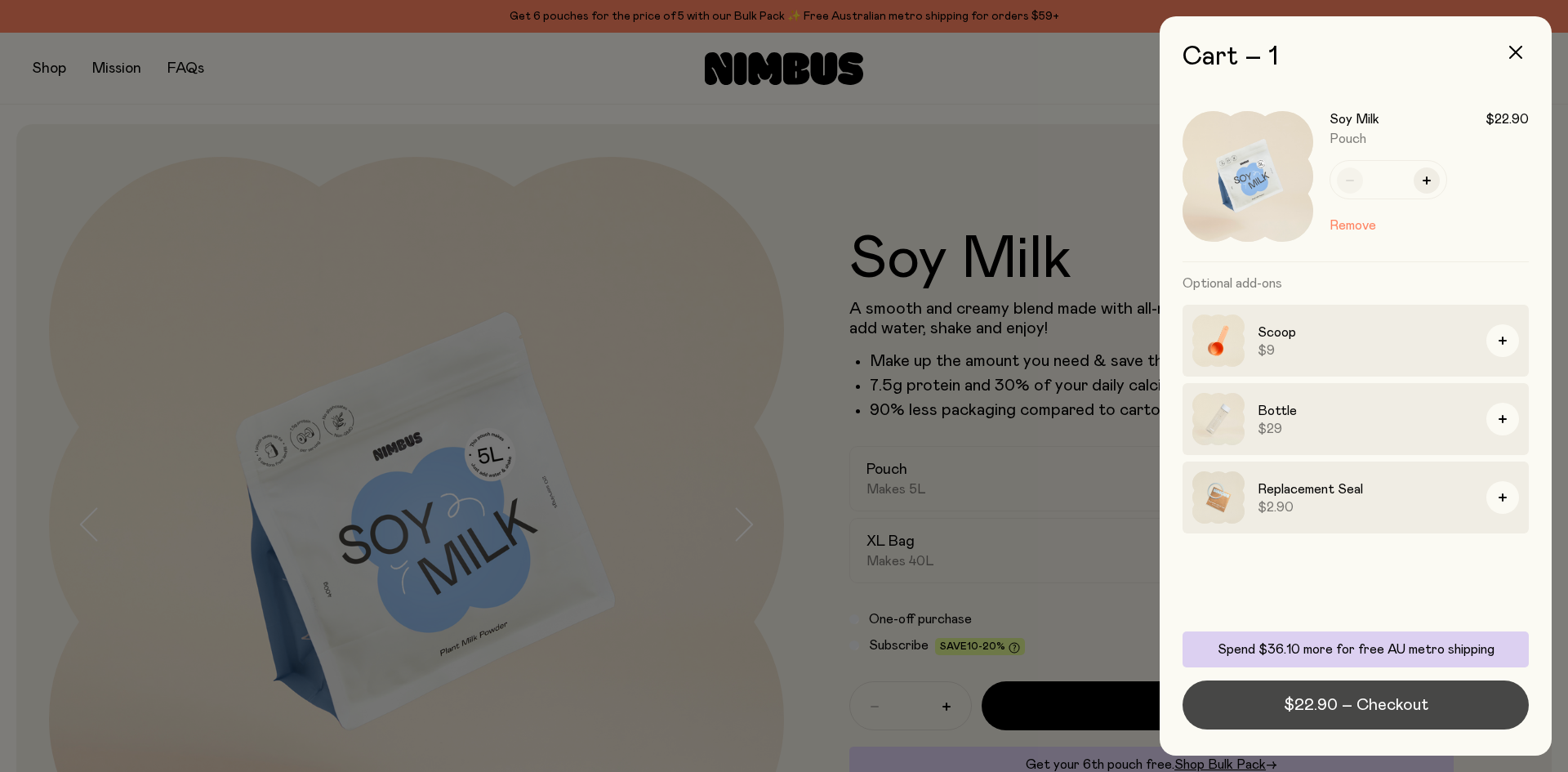
click at [1369, 714] on span "$22.90 – Checkout" at bounding box center [1357, 705] width 145 height 23
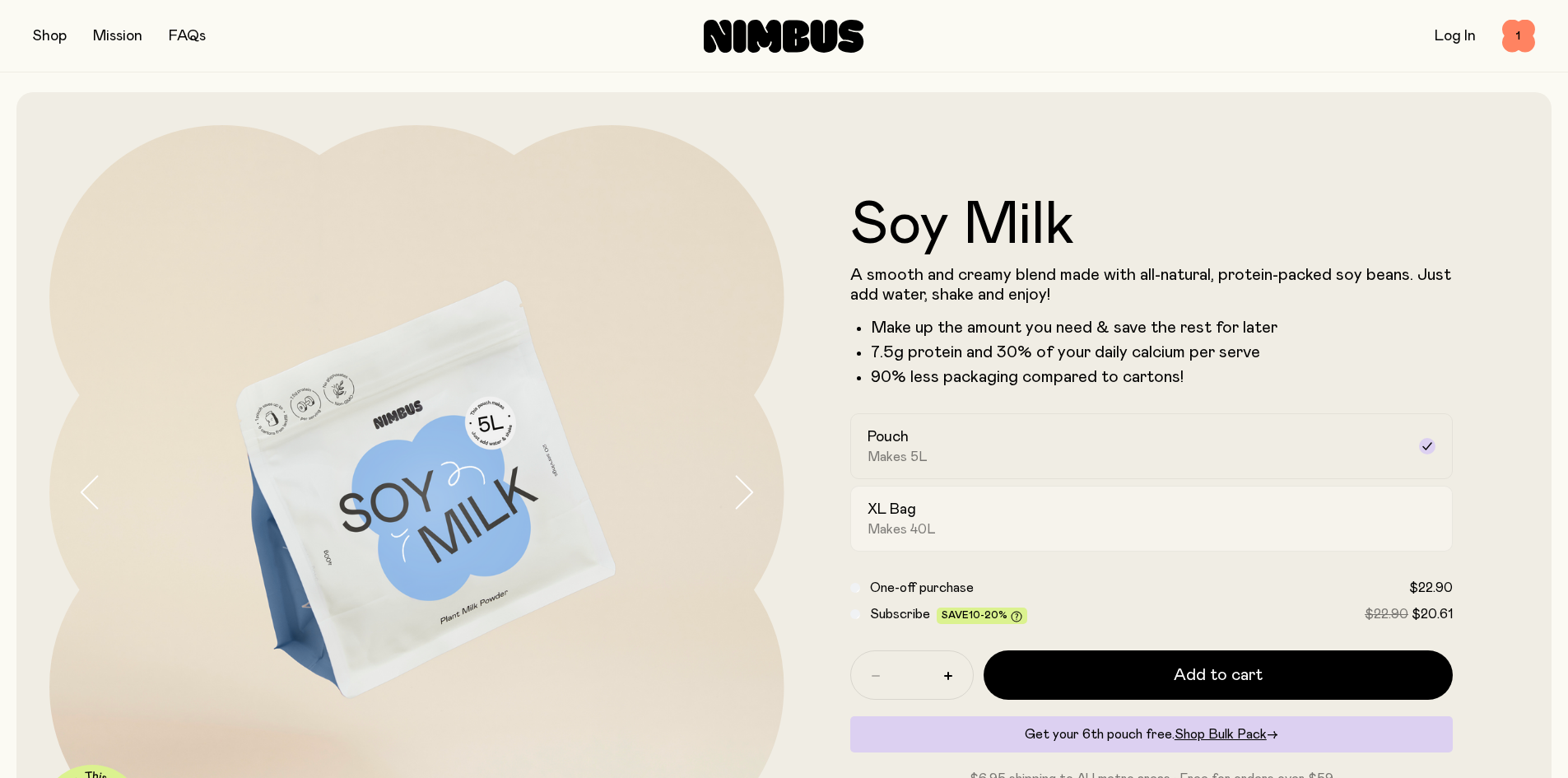
click at [1206, 519] on div "XL Bag Makes 40L" at bounding box center [1138, 519] width 540 height 38
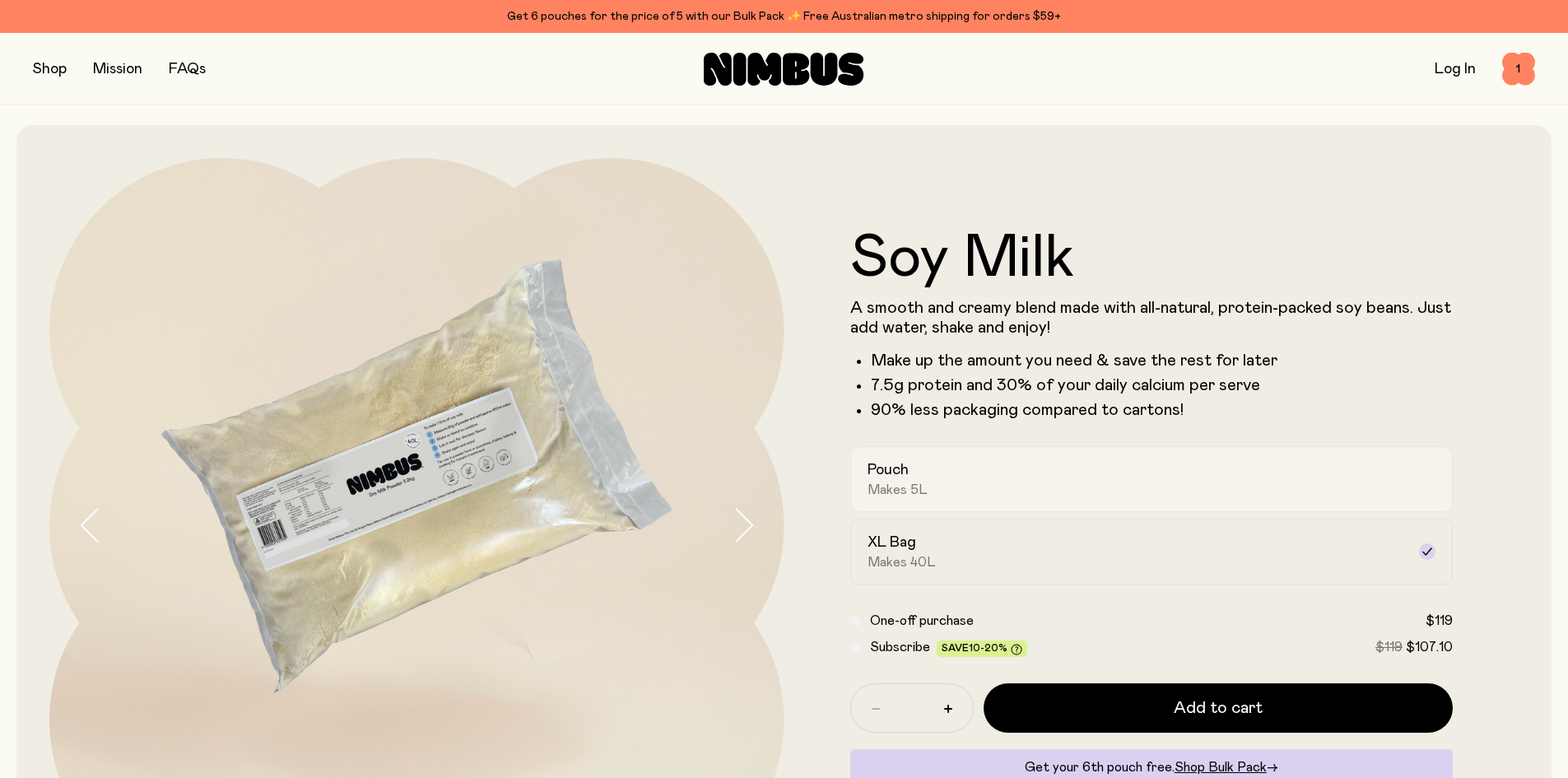
click at [1128, 479] on div "Pouch Makes 5L" at bounding box center [1138, 480] width 540 height 38
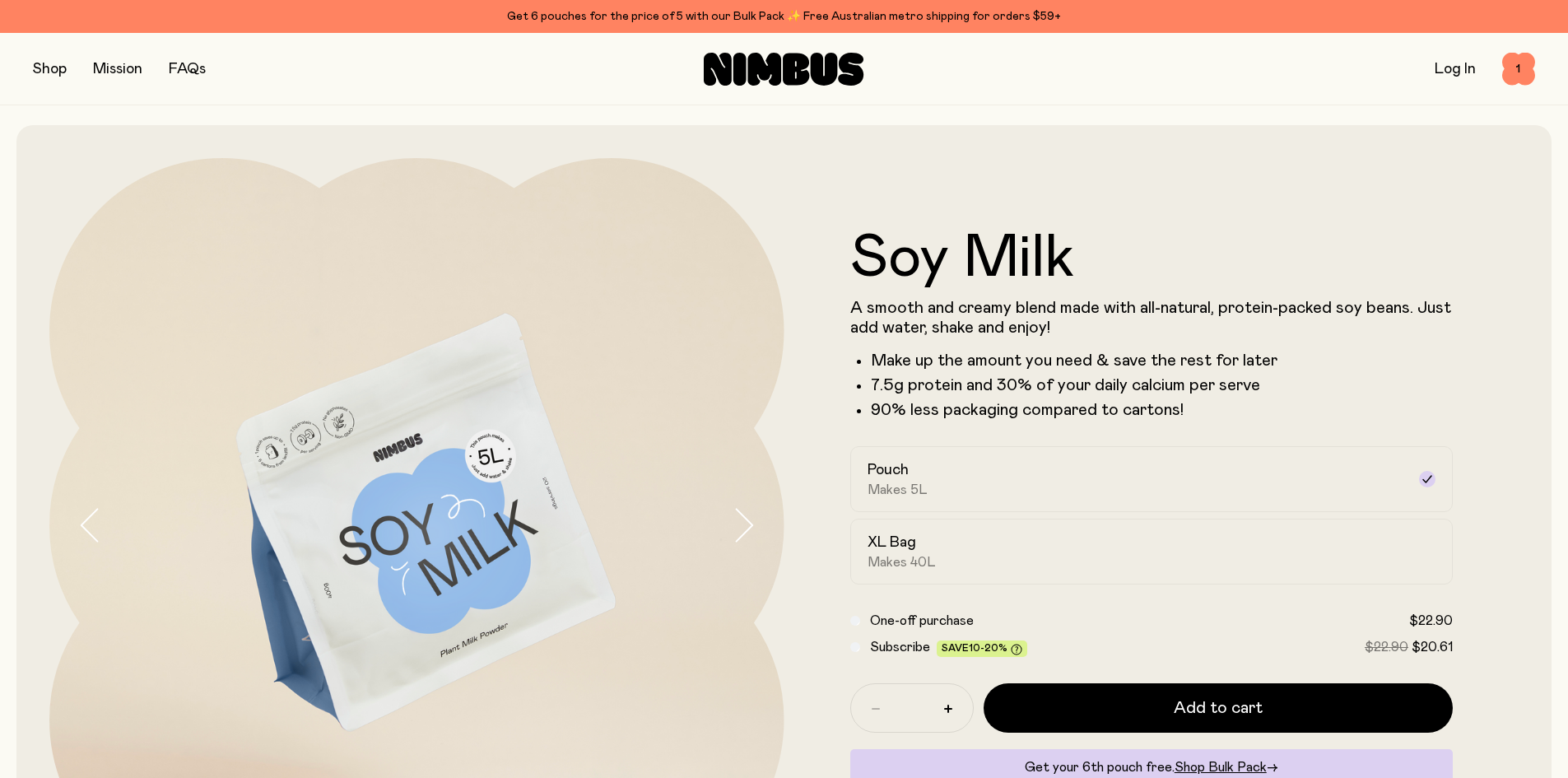
click at [759, 11] on div "Get 6 pouches for the price of 5 with our Bulk Pack ✨ Free Australian metro shi…" at bounding box center [784, 16] width 1502 height 20
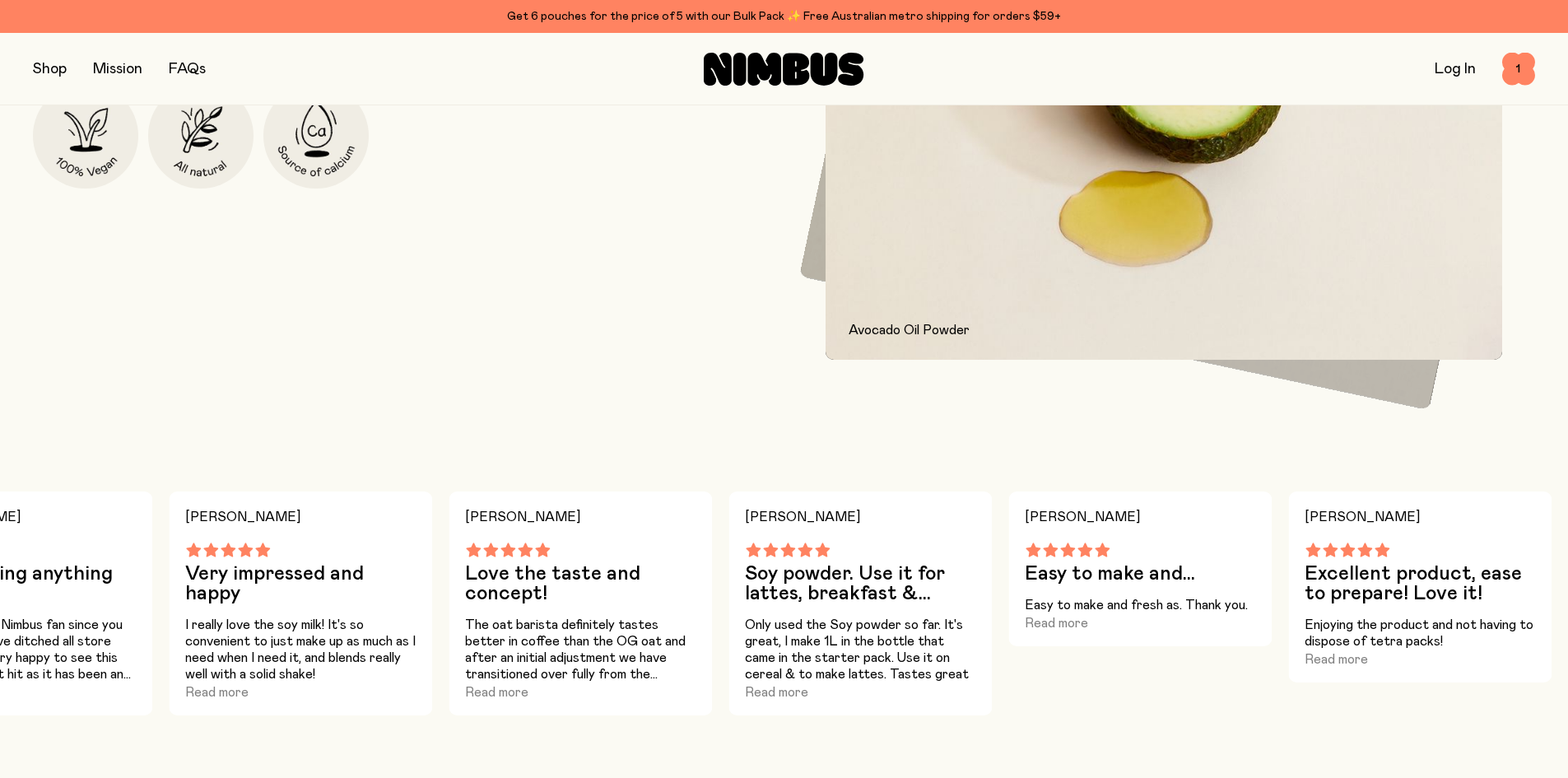
scroll to position [824, 0]
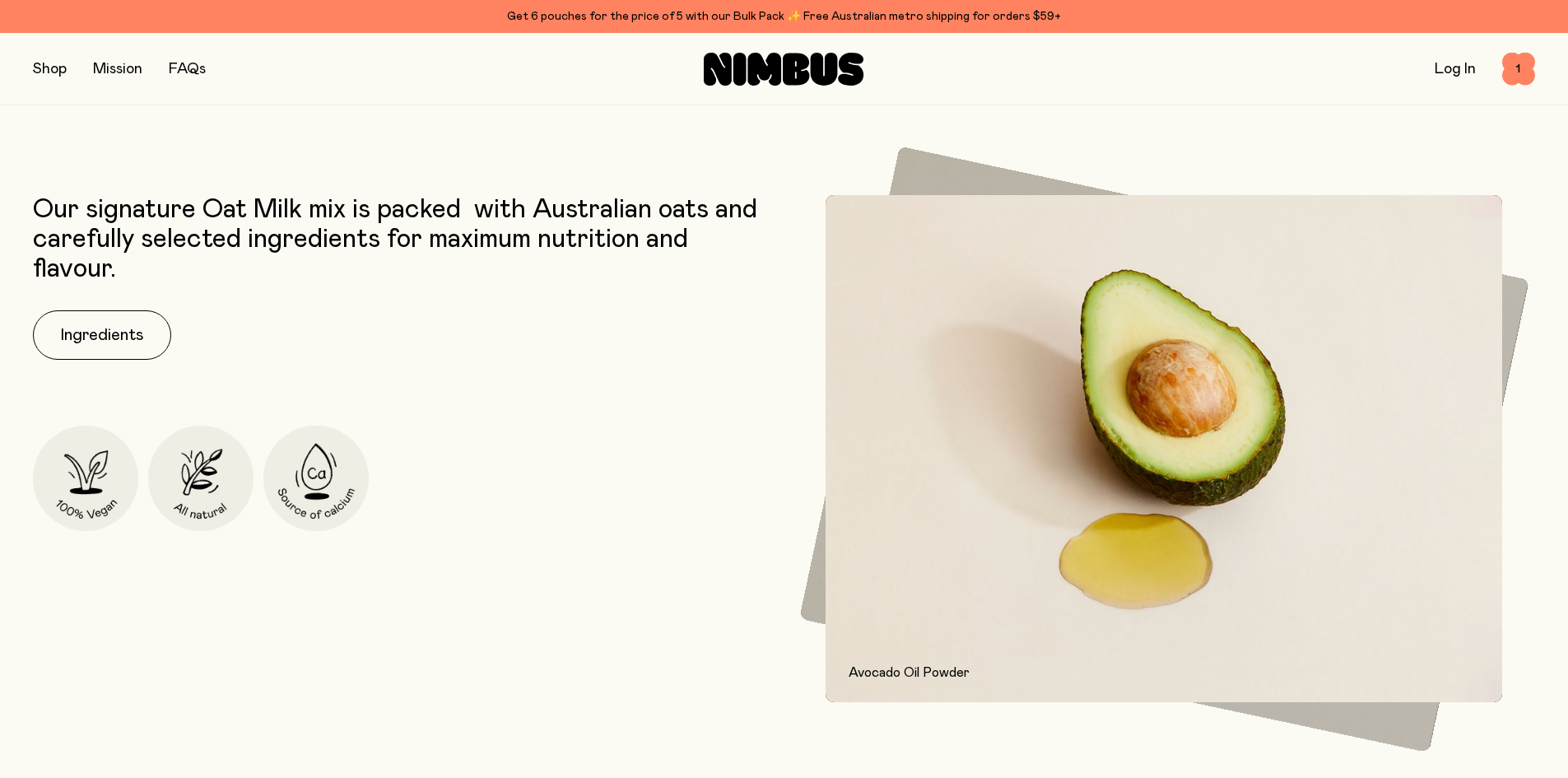
click at [47, 61] on button "button" at bounding box center [49, 69] width 34 height 23
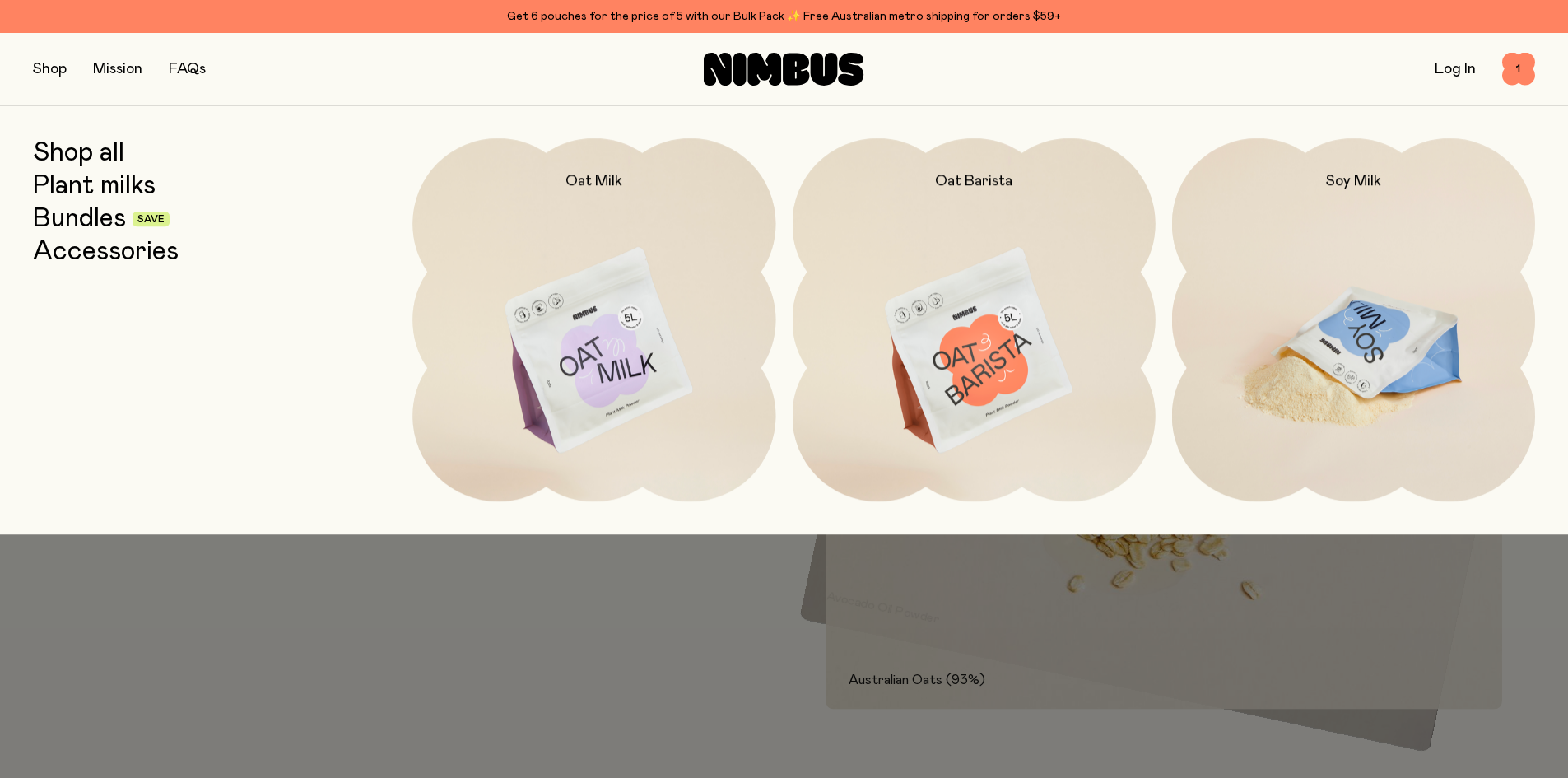
click at [1390, 265] on img at bounding box center [1353, 352] width 363 height 426
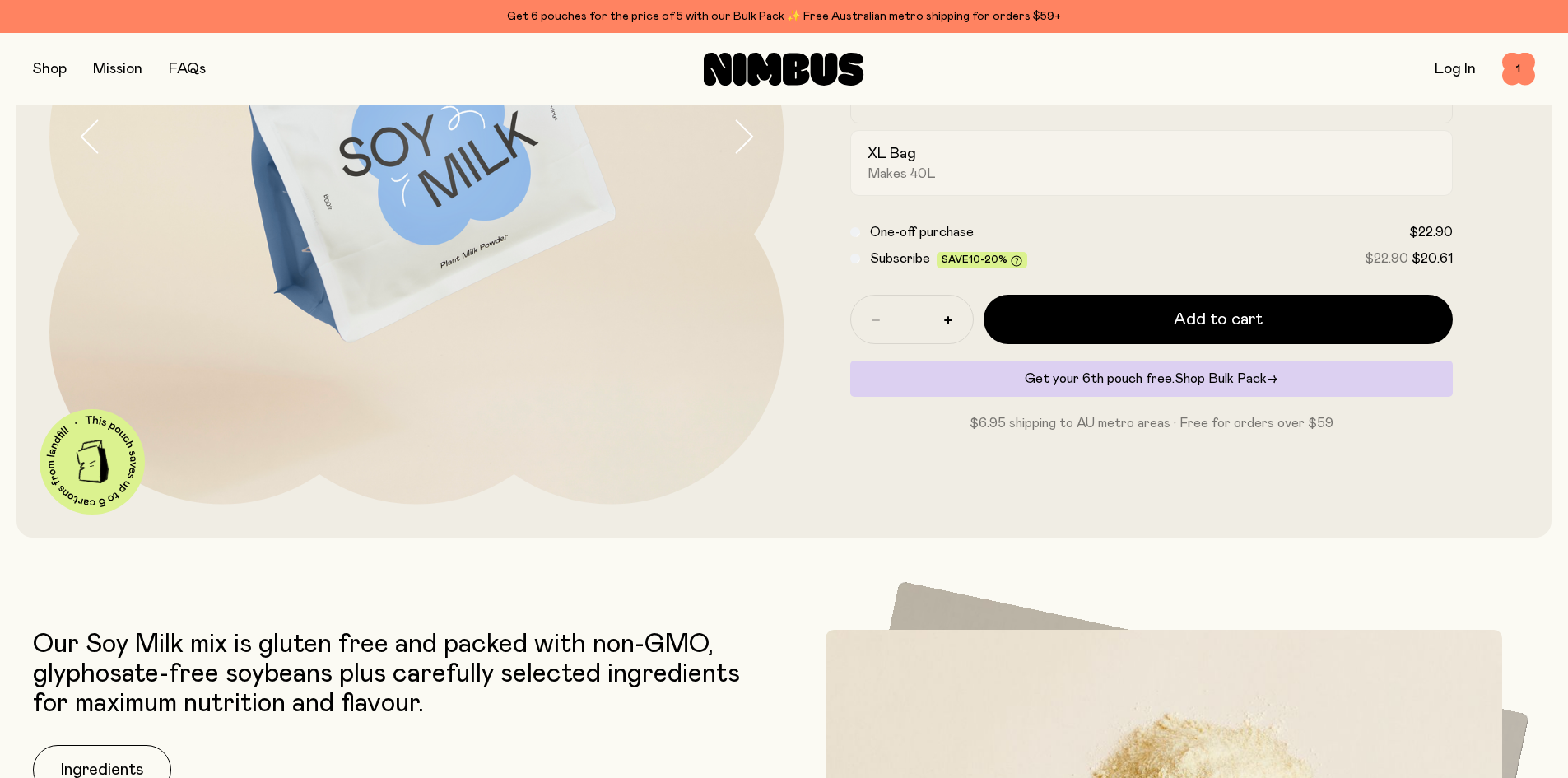
scroll to position [494, 0]
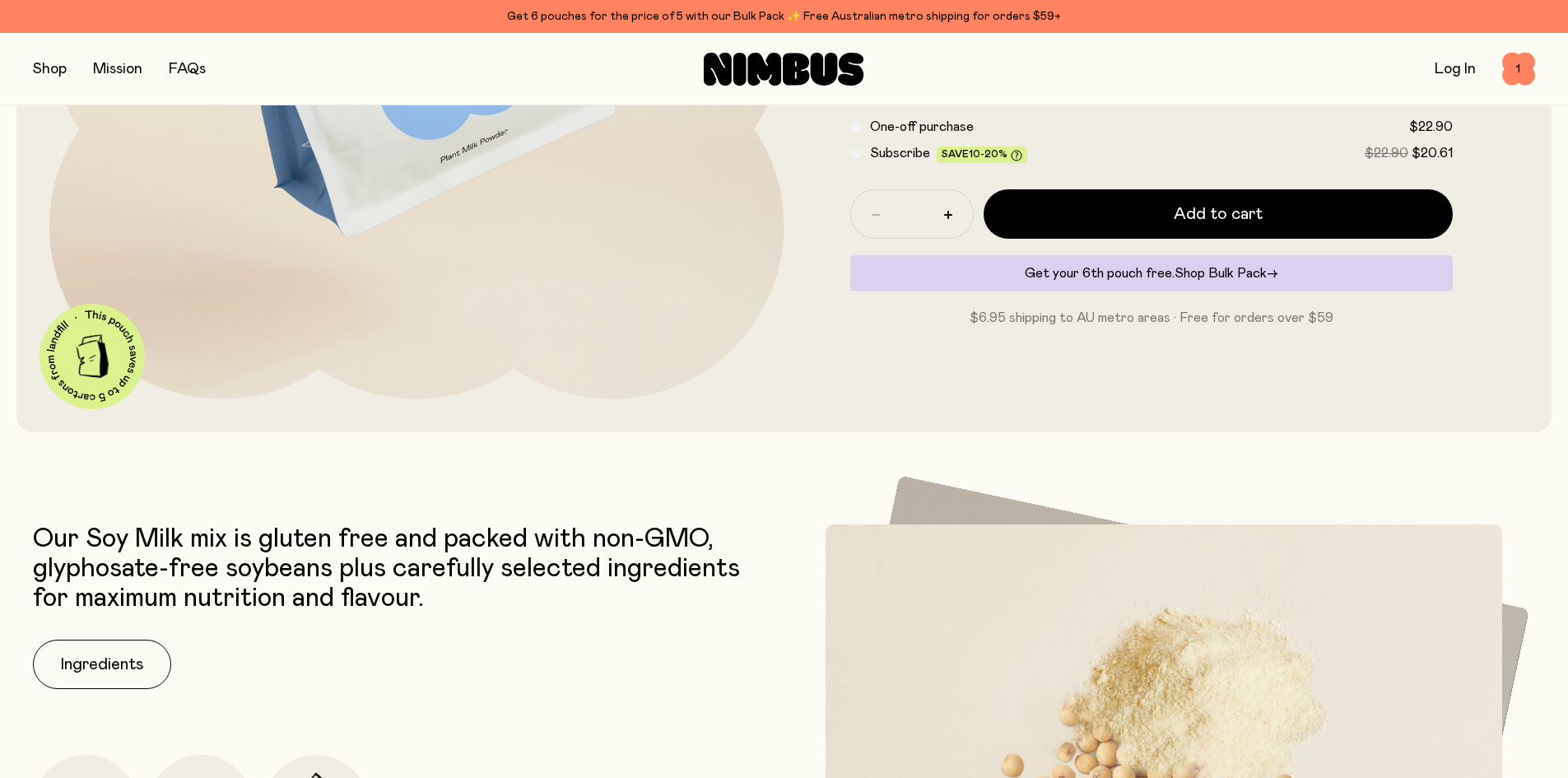
click at [1231, 274] on span "Shop Bulk Pack" at bounding box center [1220, 273] width 92 height 13
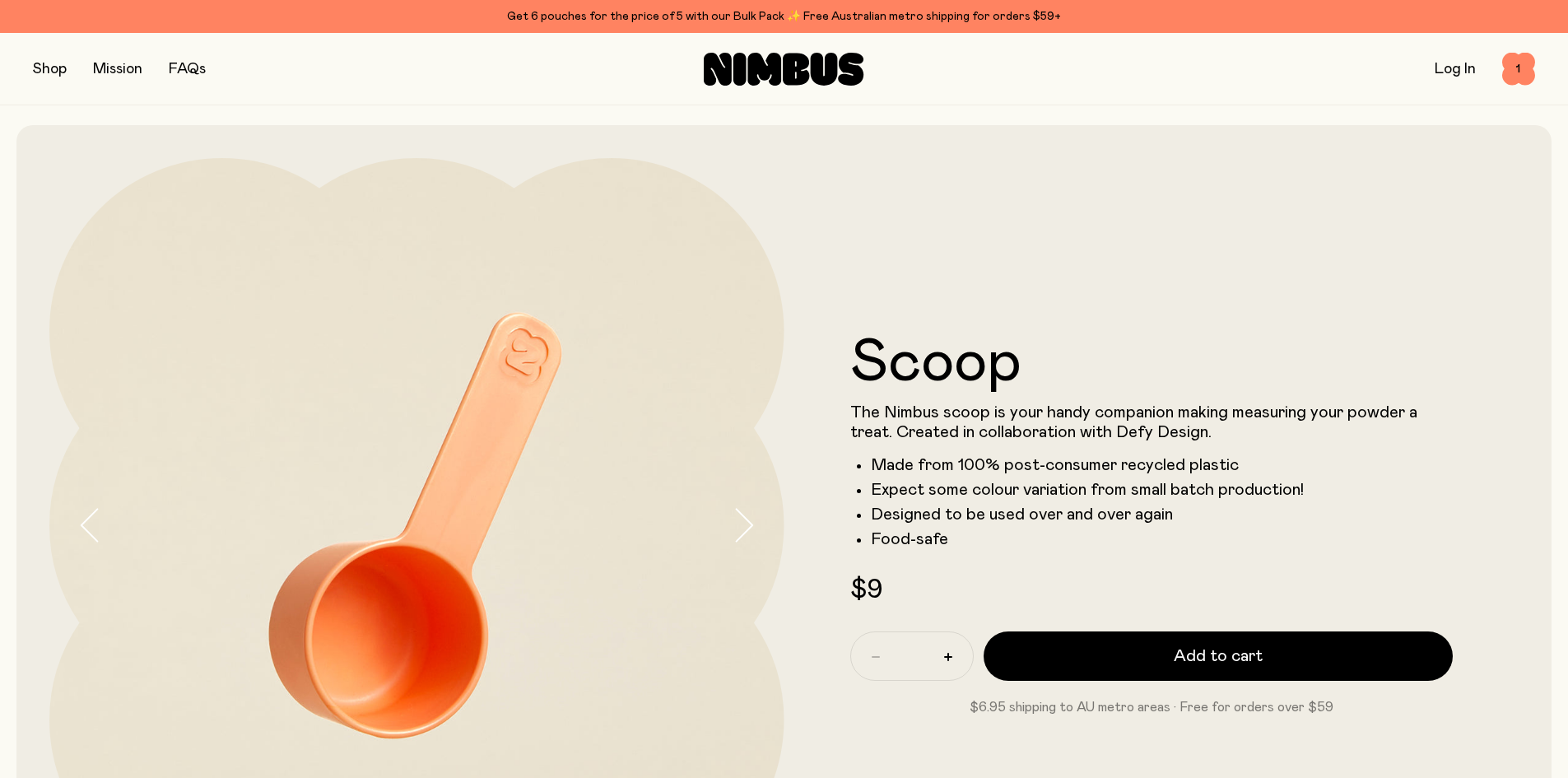
click at [49, 67] on button "button" at bounding box center [49, 69] width 34 height 23
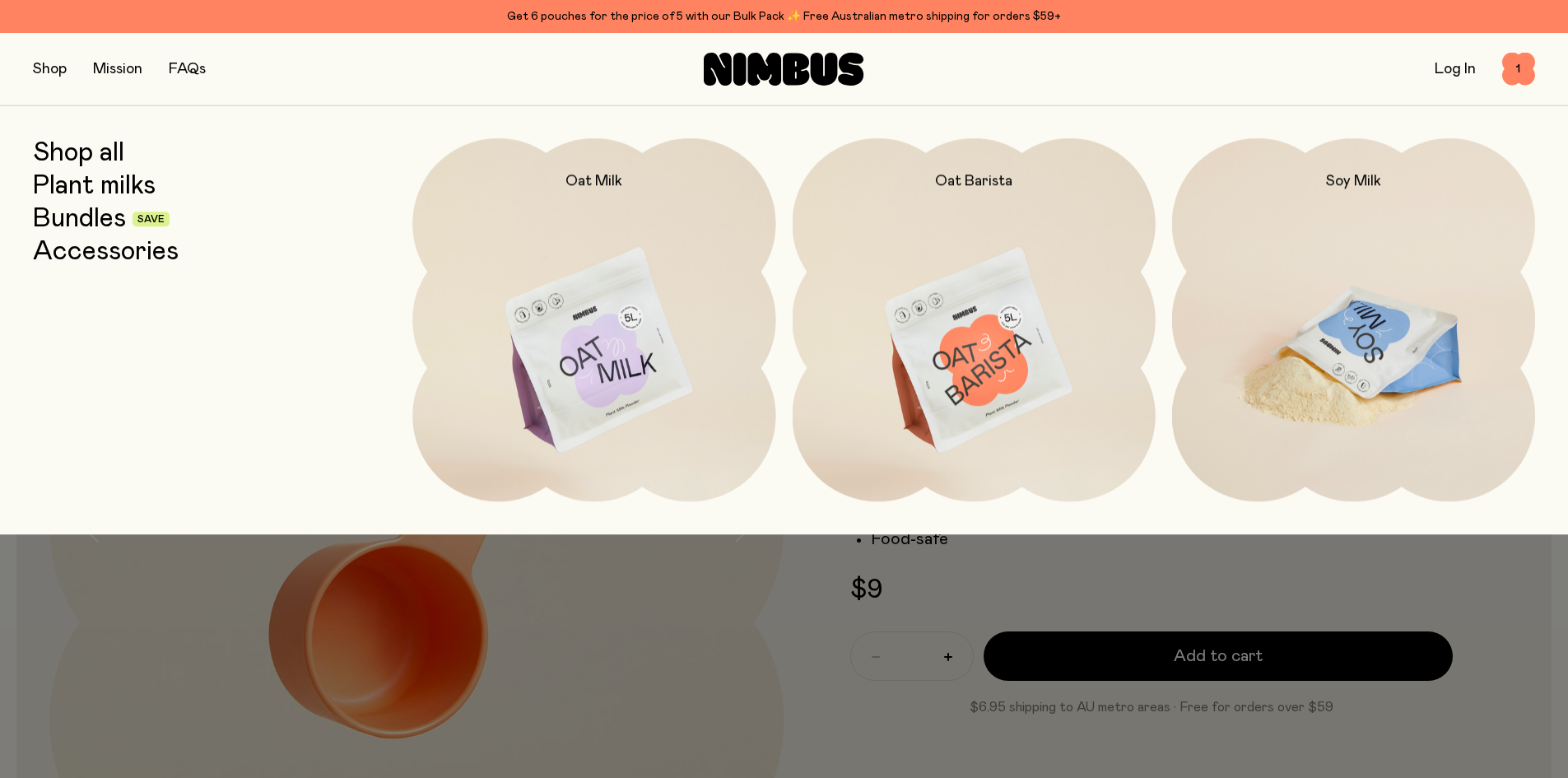
click at [1406, 371] on img at bounding box center [1353, 352] width 363 height 426
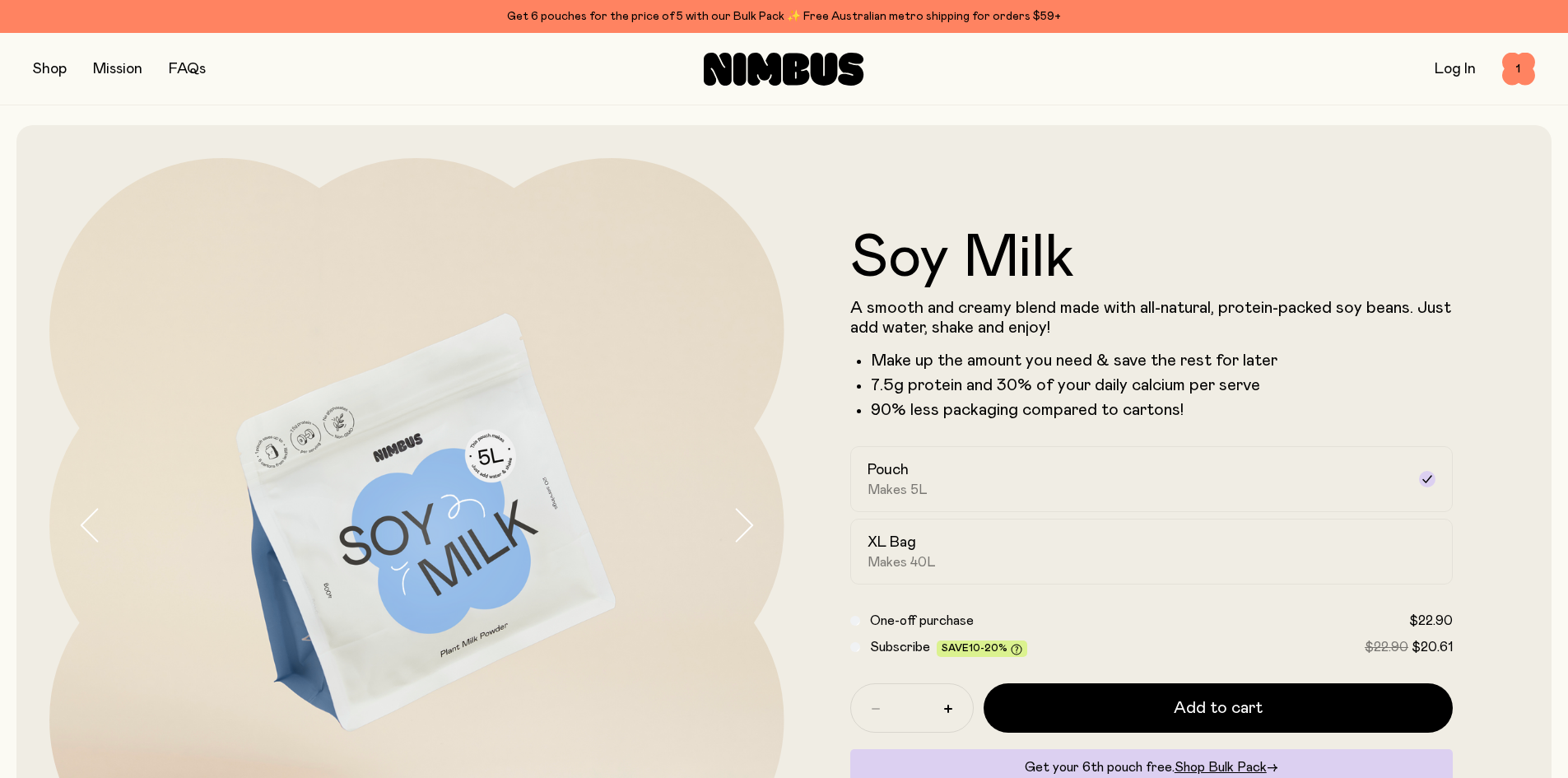
scroll to position [83, 0]
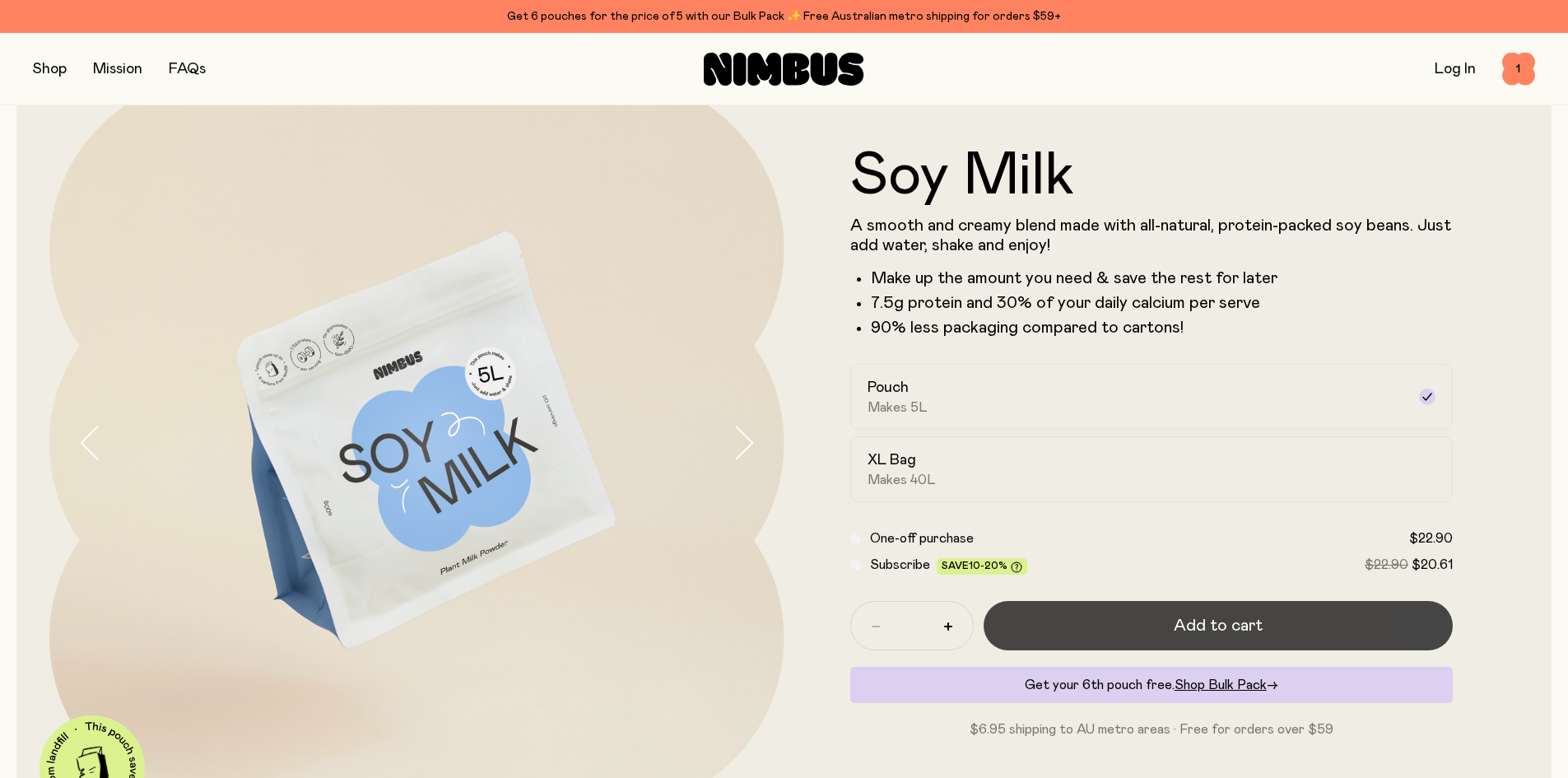
click at [1179, 620] on span "Add to cart" at bounding box center [1217, 626] width 88 height 23
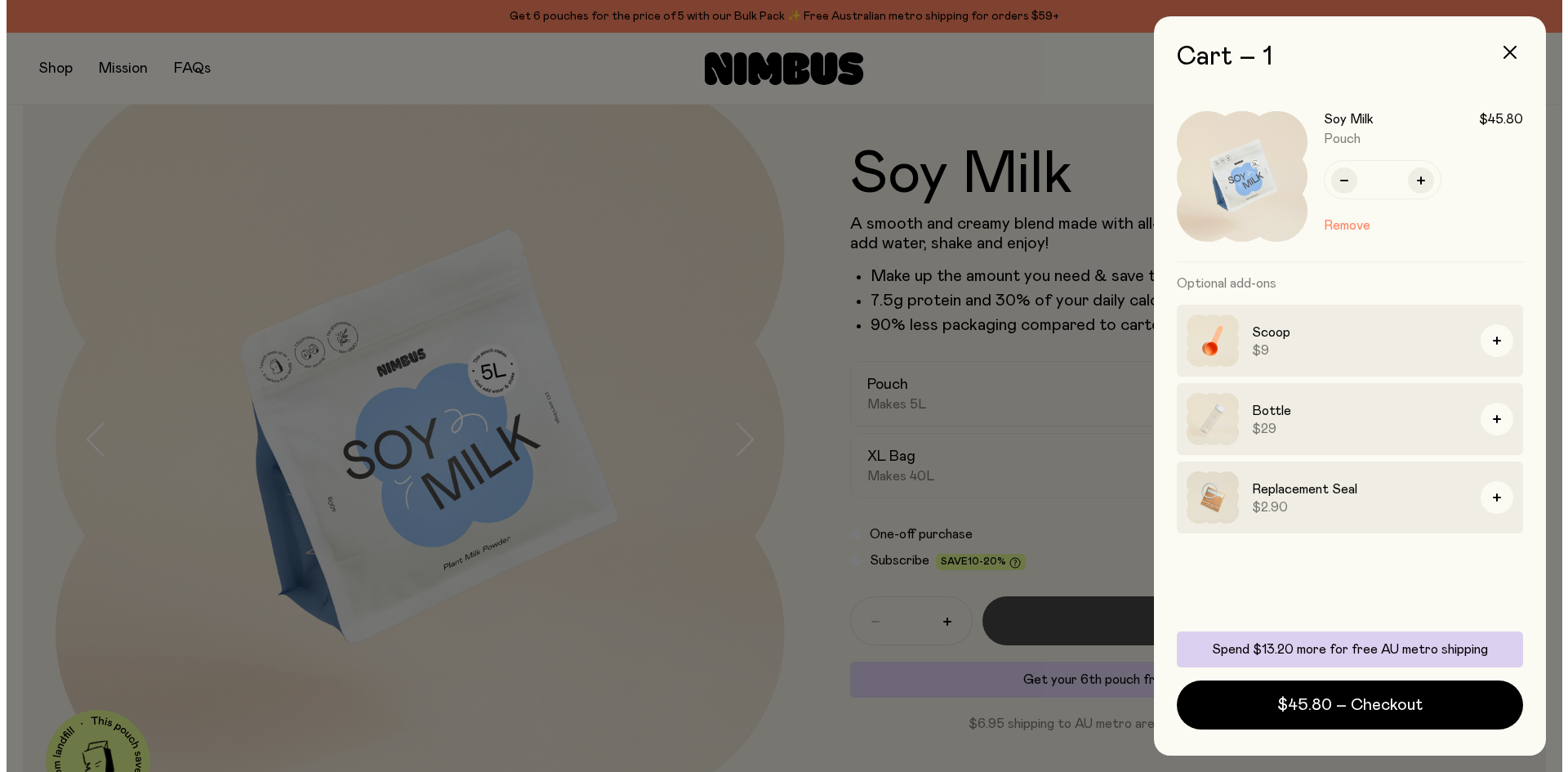
scroll to position [0, 0]
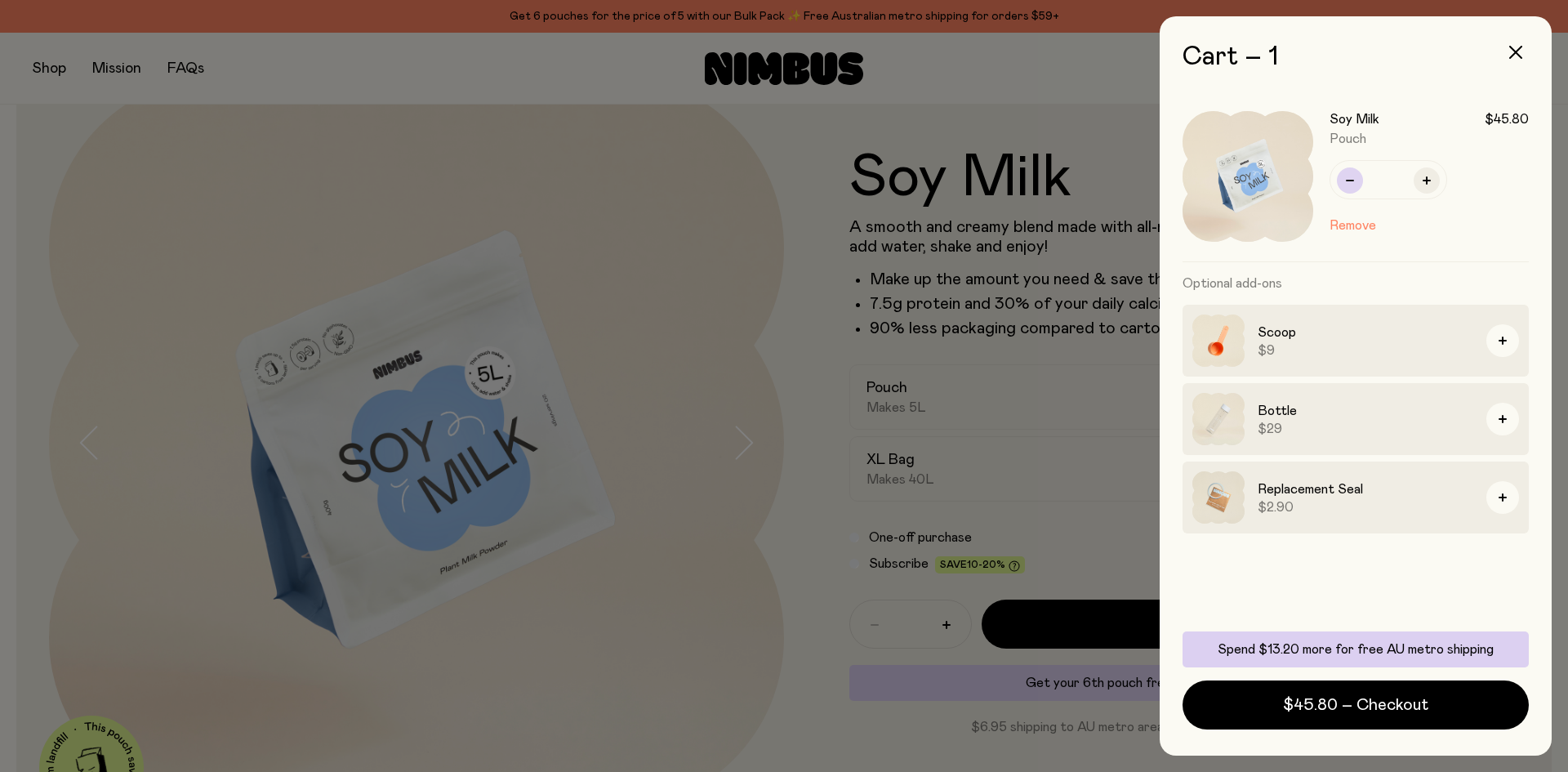
click at [1350, 178] on icon "button" at bounding box center [1351, 181] width 9 height 9
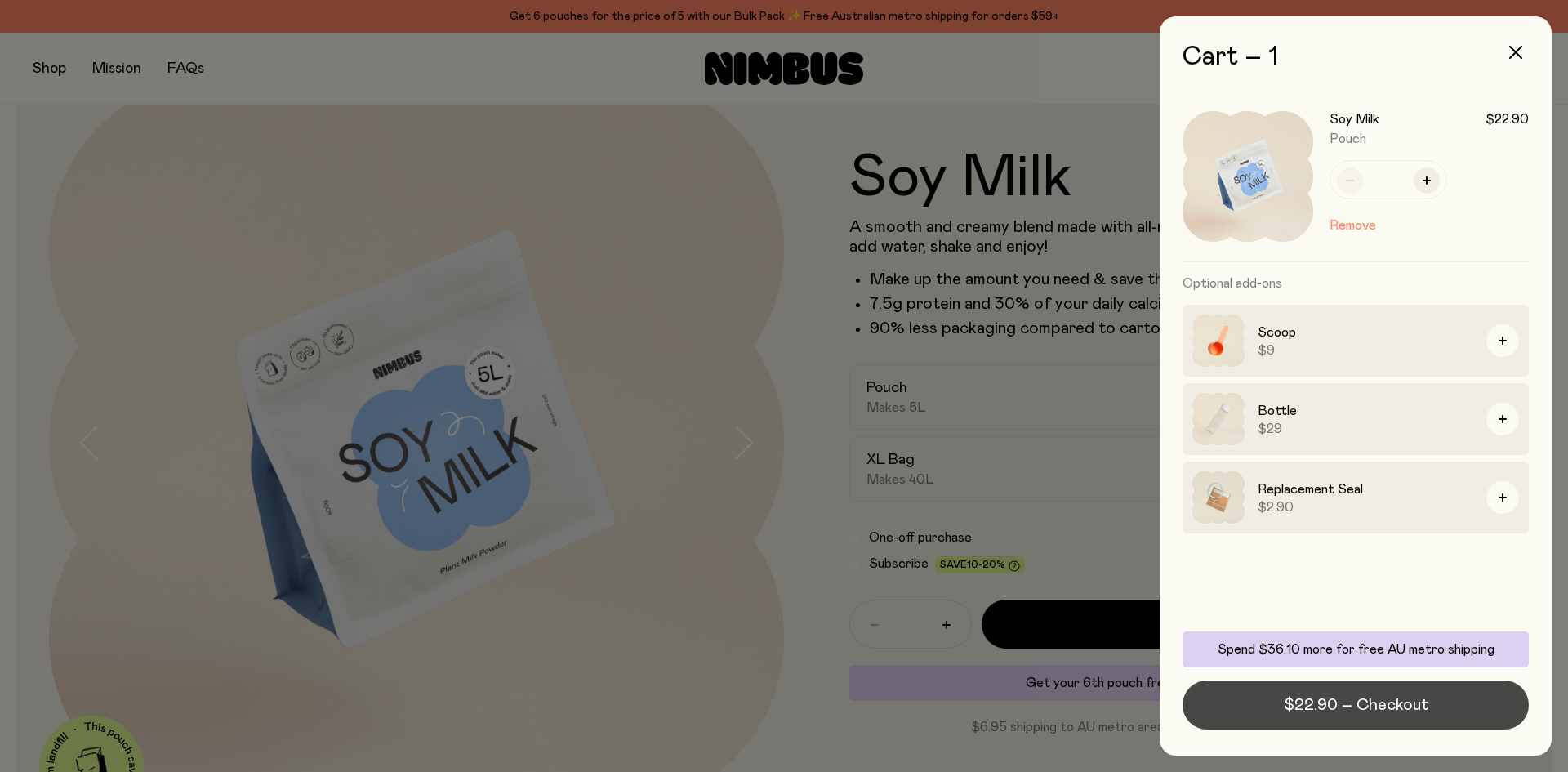
click at [1377, 705] on span "$22.90 – Checkout" at bounding box center [1357, 705] width 145 height 23
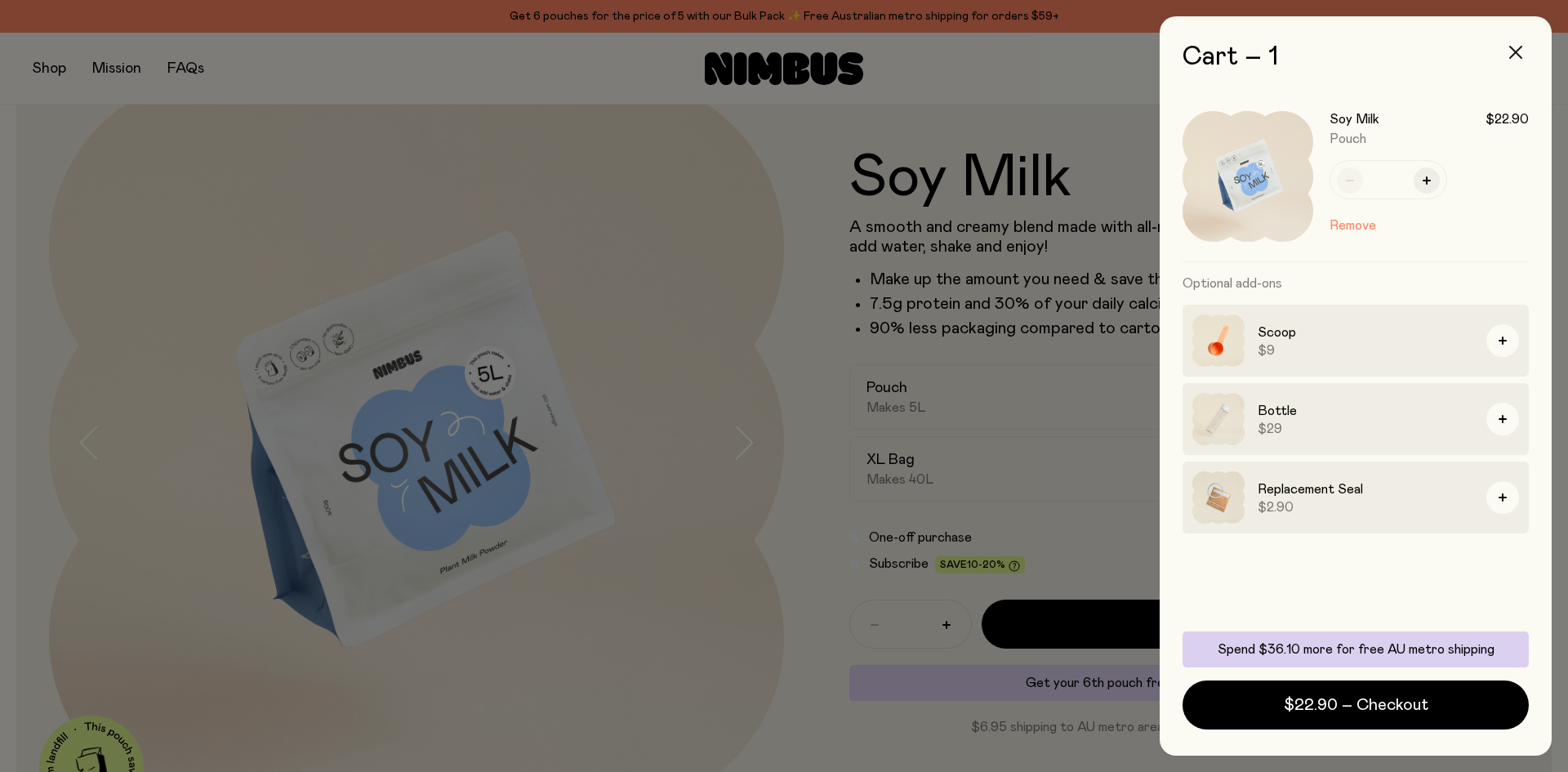
click at [1513, 44] on button "button" at bounding box center [1516, 52] width 39 height 39
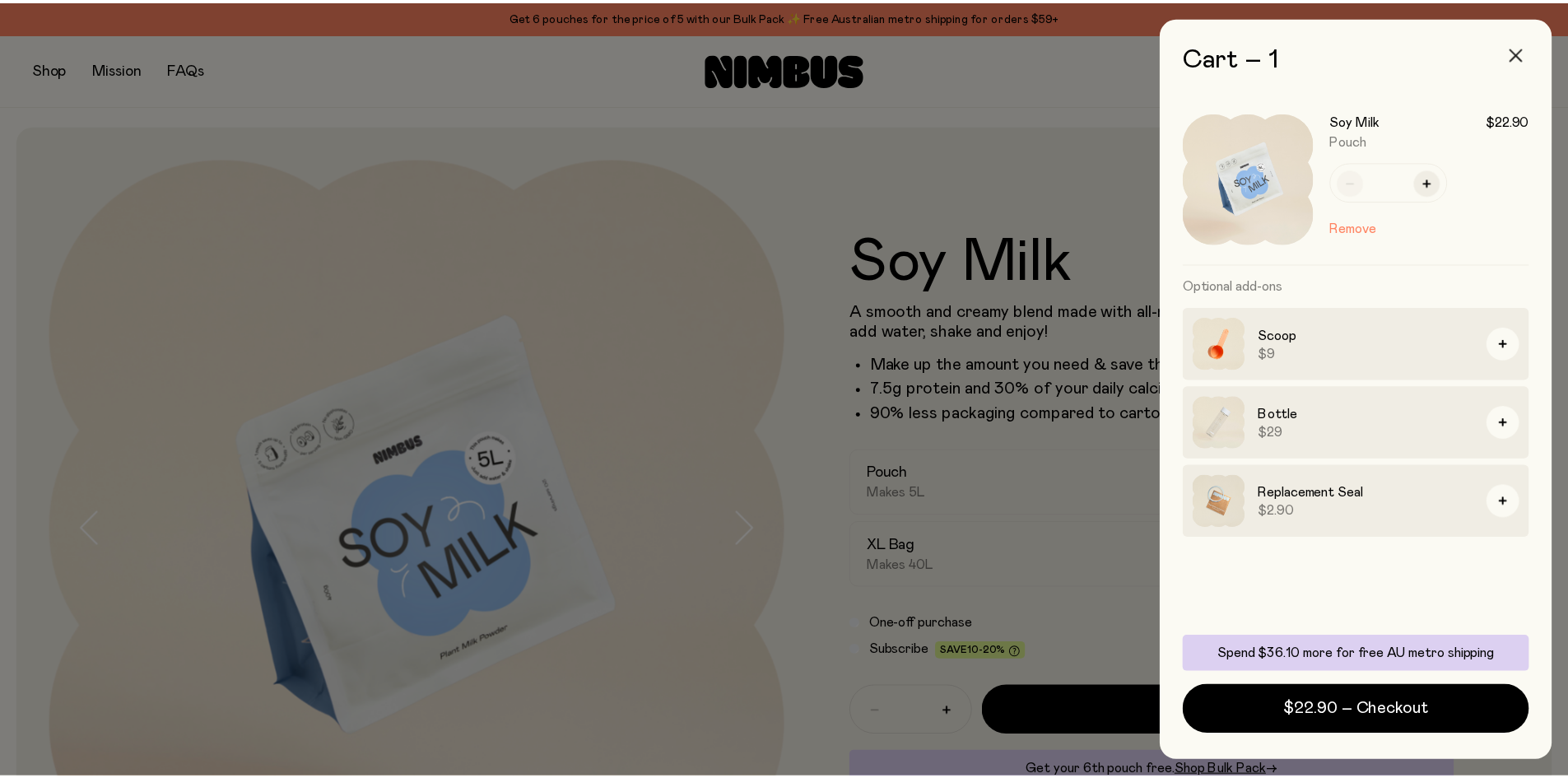
scroll to position [83, 0]
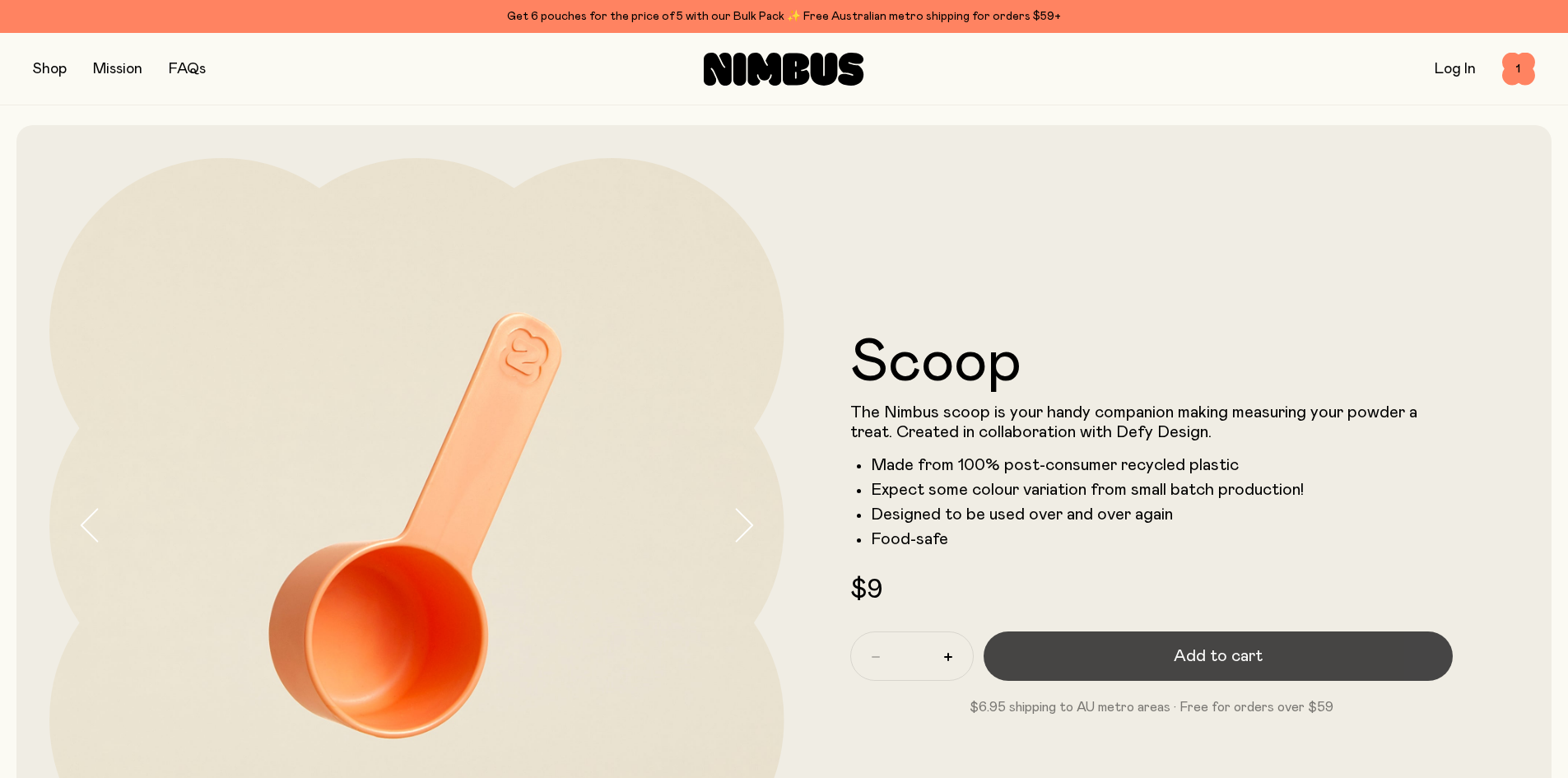
click at [1103, 644] on button "Add to cart" at bounding box center [1218, 656] width 470 height 49
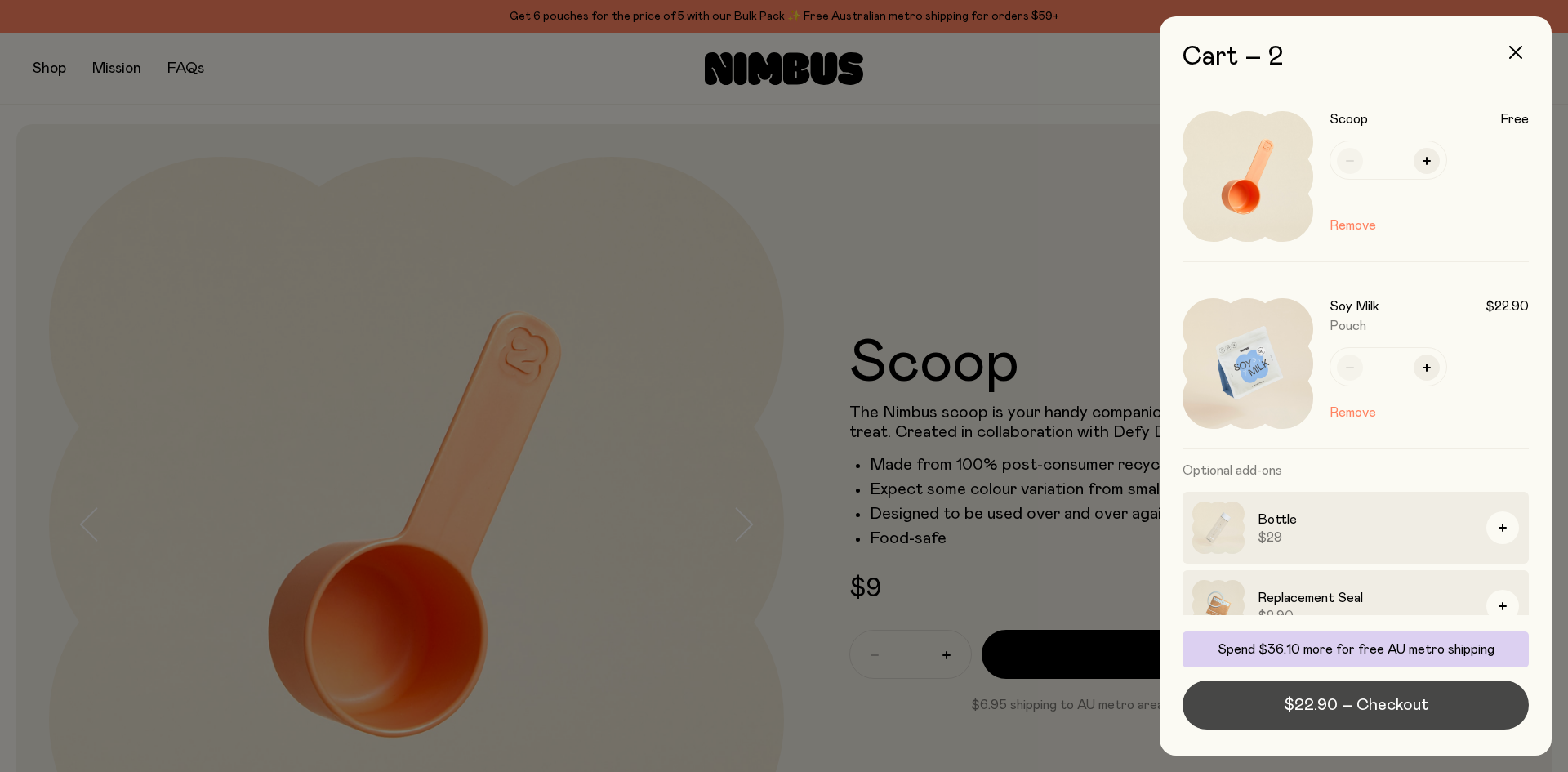
click at [1372, 712] on span "$22.90 – Checkout" at bounding box center [1357, 705] width 145 height 23
